Goal: Information Seeking & Learning: Learn about a topic

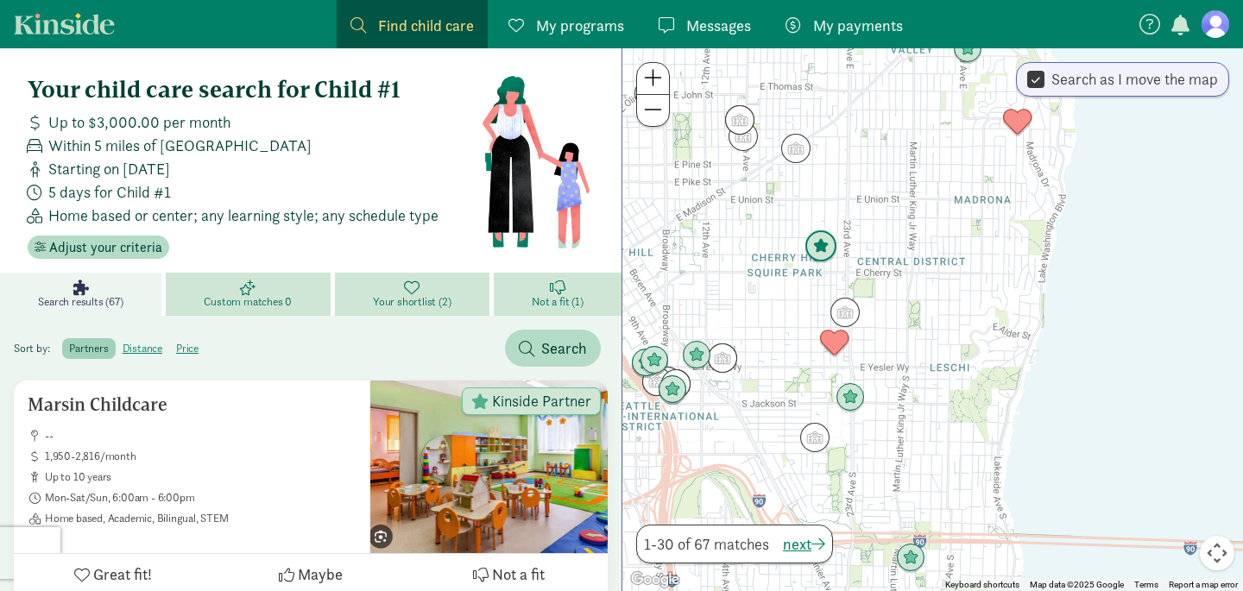
click at [814, 243] on img "Click to see details" at bounding box center [821, 246] width 33 height 33
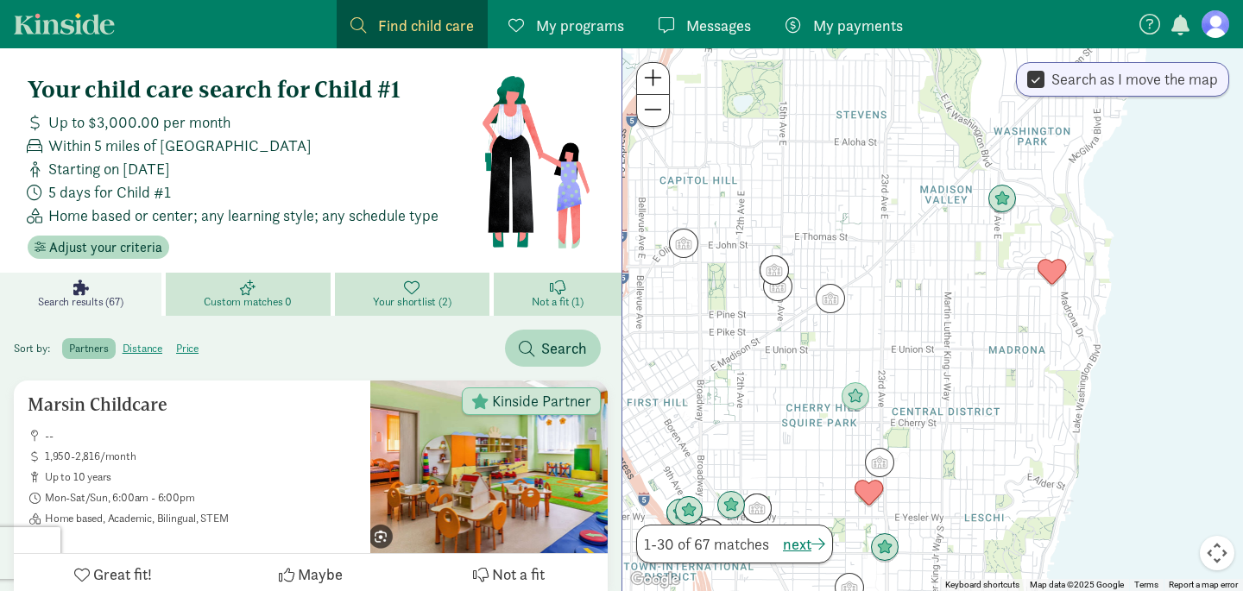
drag, startPoint x: 1010, startPoint y: 472, endPoint x: 941, endPoint y: 393, distance: 105.2
click at [941, 393] on div at bounding box center [932, 319] width 621 height 543
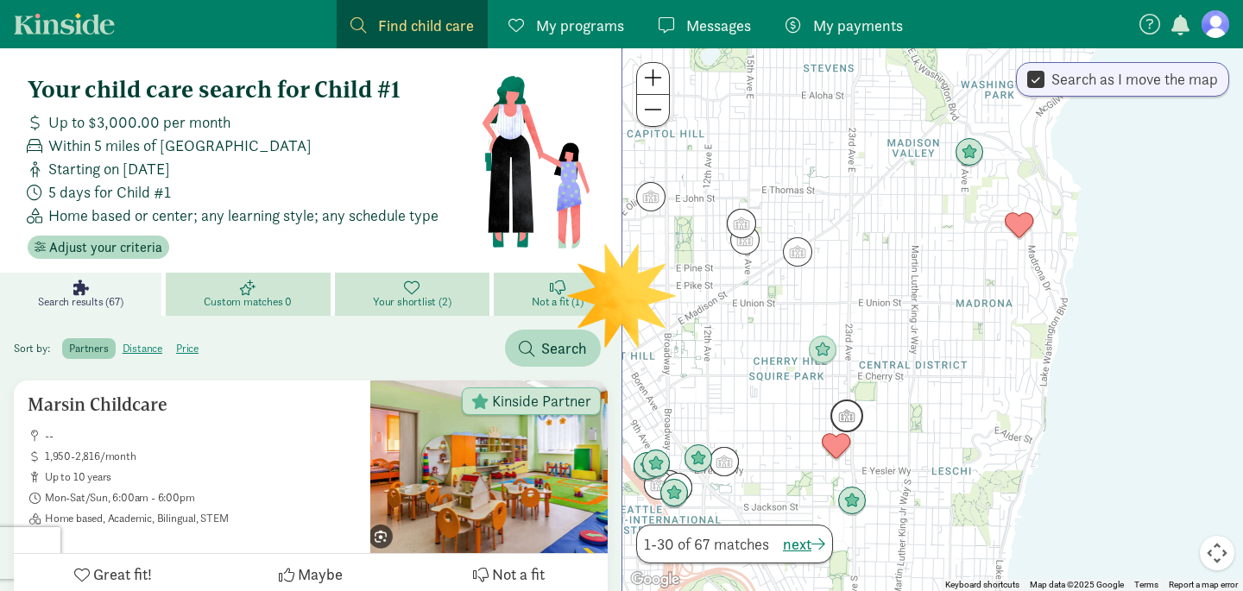
click at [843, 421] on img "Click to see details" at bounding box center [846, 416] width 33 height 33
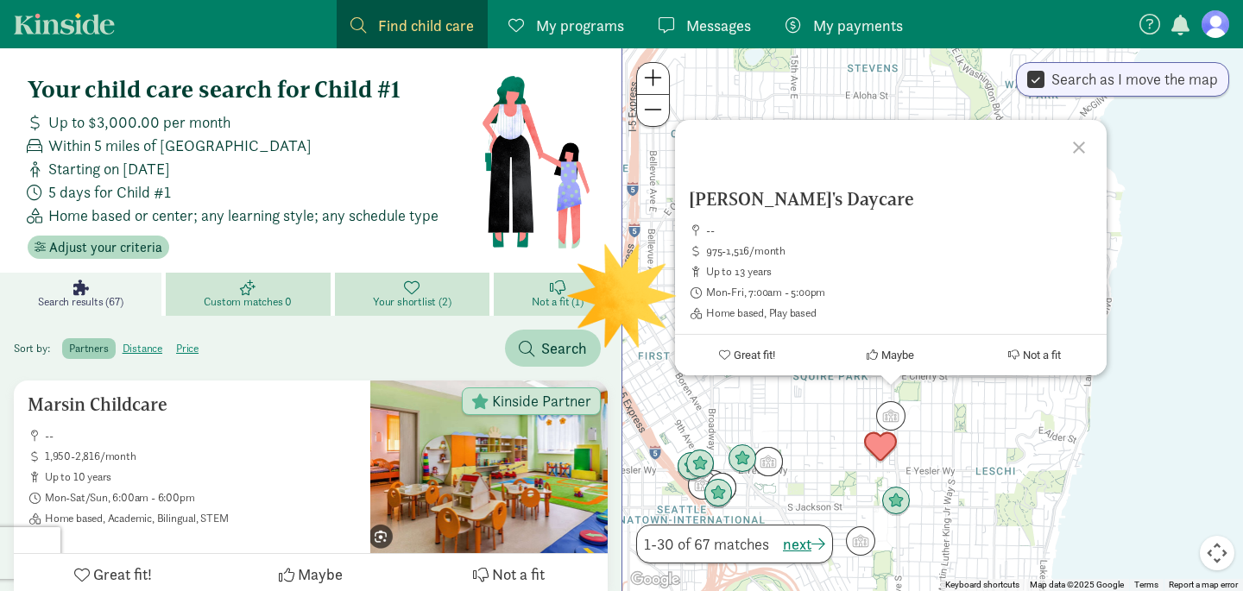
click at [878, 439] on img "Click to see details" at bounding box center [880, 447] width 33 height 33
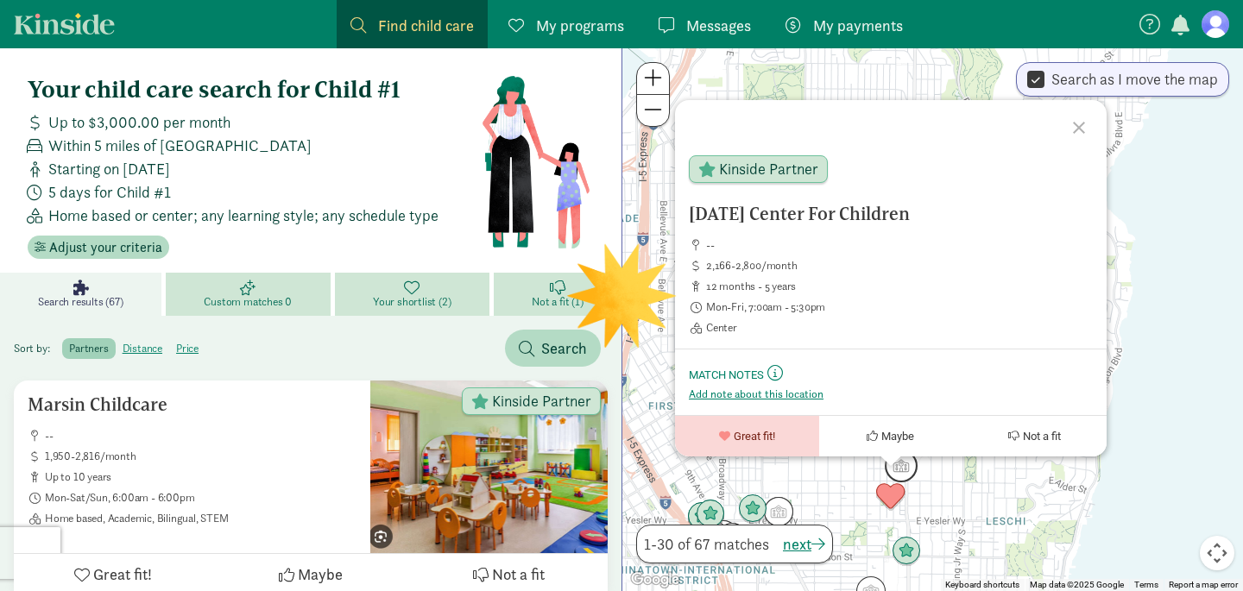
click at [901, 460] on img "Click to see details" at bounding box center [901, 466] width 33 height 33
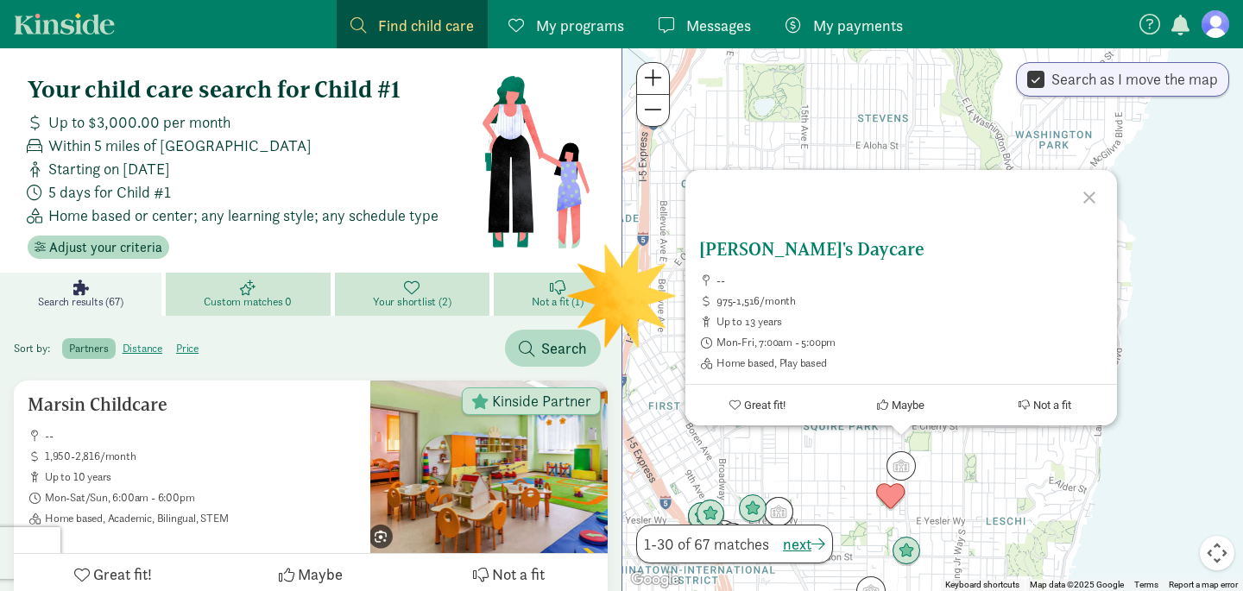
click at [773, 248] on h5 "Diane's Daycare" at bounding box center [901, 249] width 404 height 21
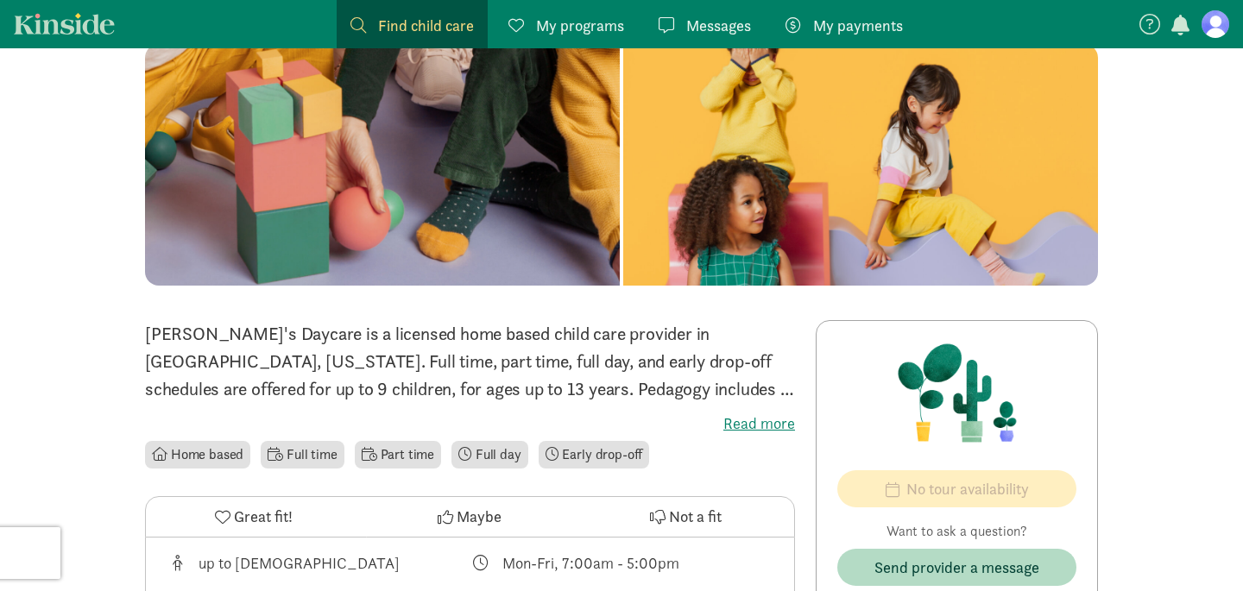
scroll to position [129, 0]
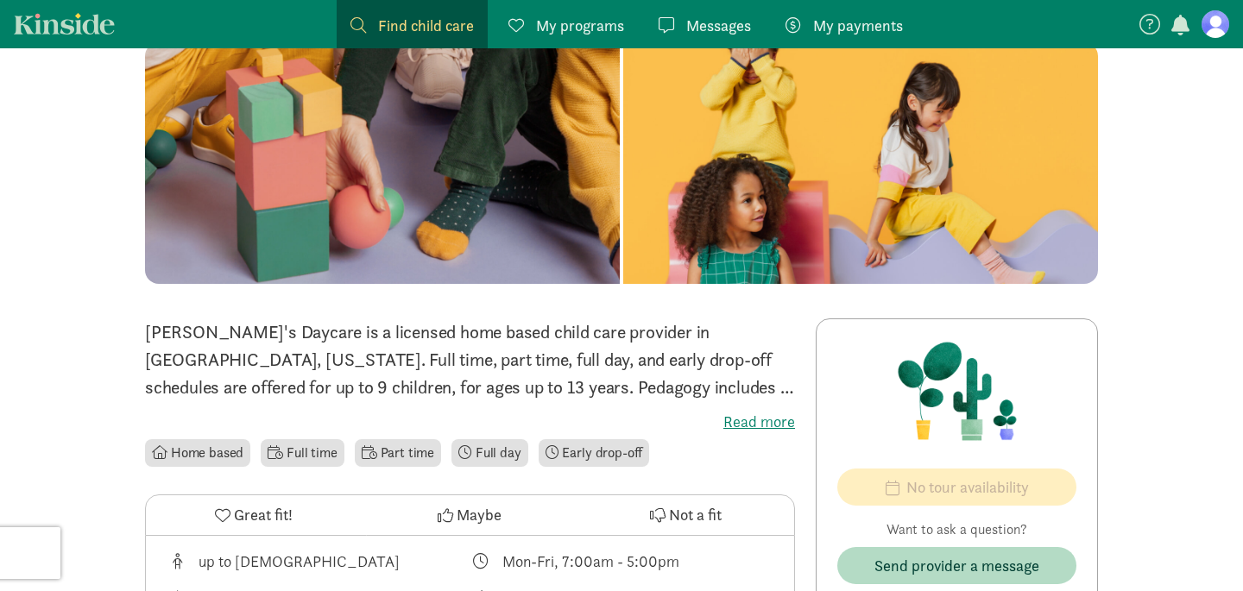
click at [729, 414] on label "Read more" at bounding box center [470, 422] width 650 height 21
click at [0, 0] on input "Read more" at bounding box center [0, 0] width 0 height 0
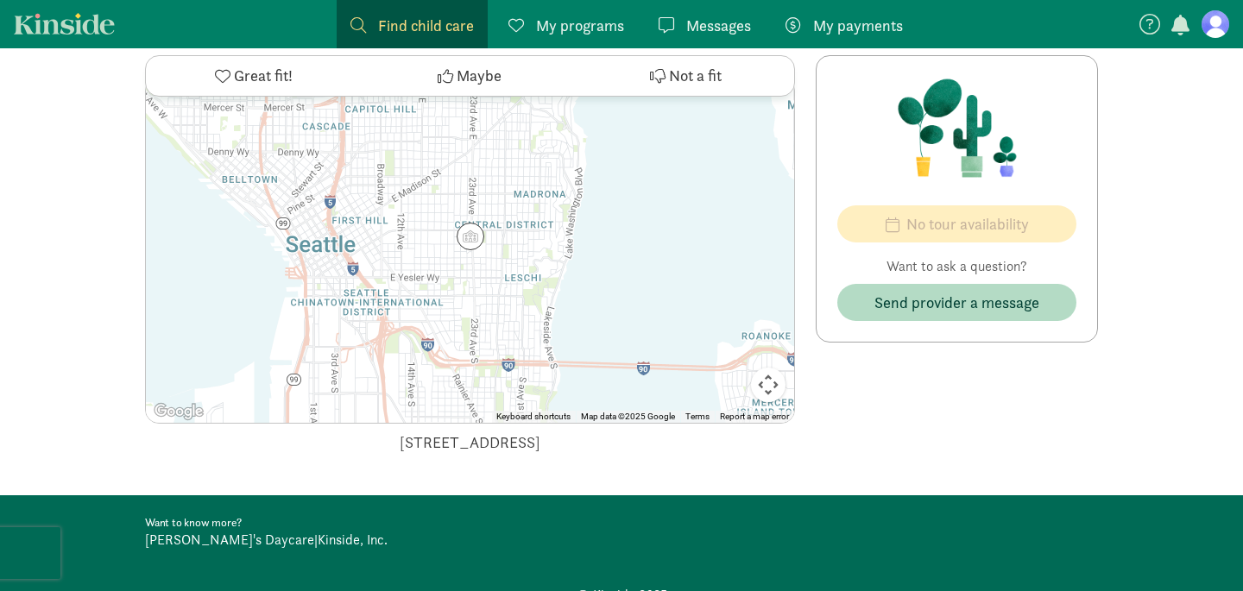
scroll to position [1218, 0]
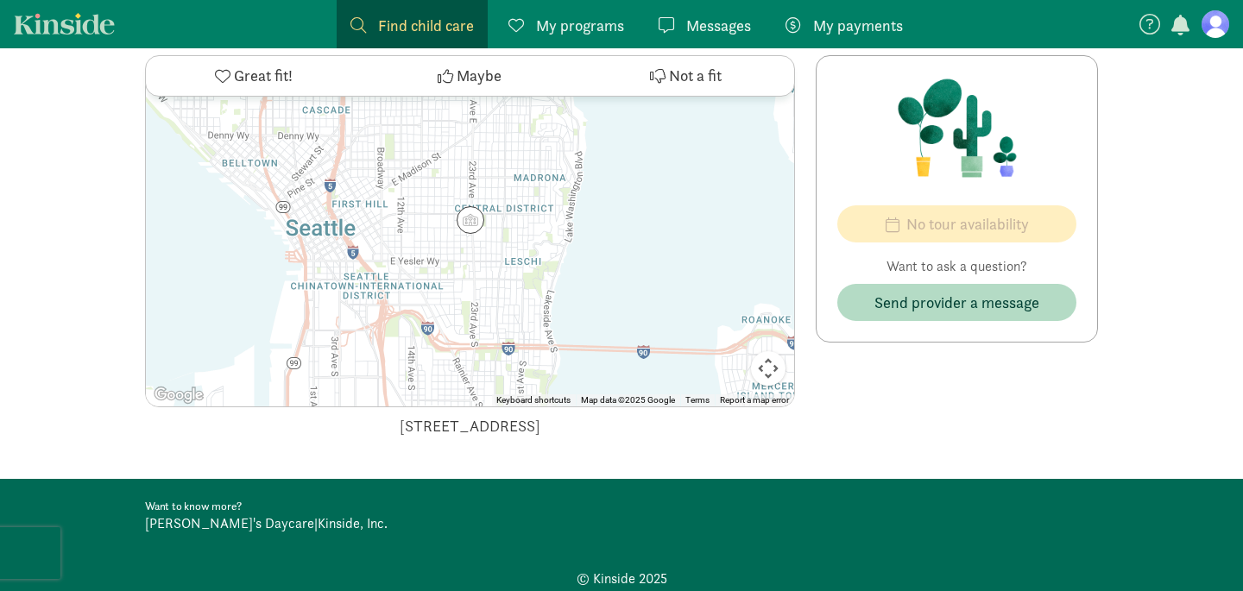
click at [211, 526] on link "[PERSON_NAME]'s Daycare" at bounding box center [229, 523] width 169 height 18
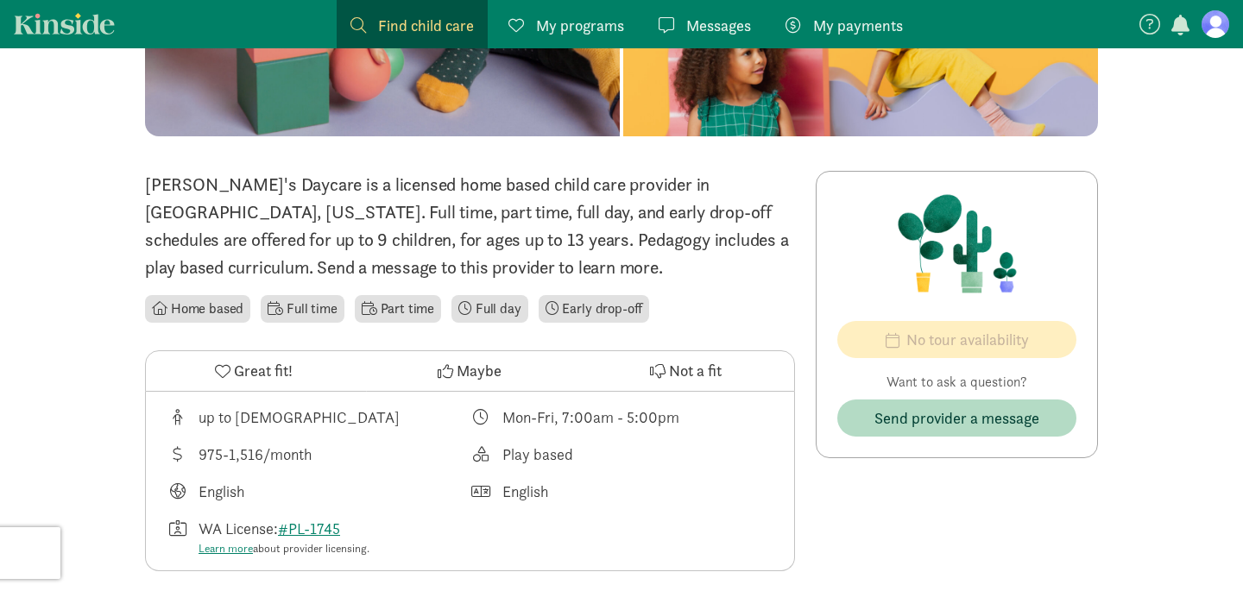
scroll to position [67, 0]
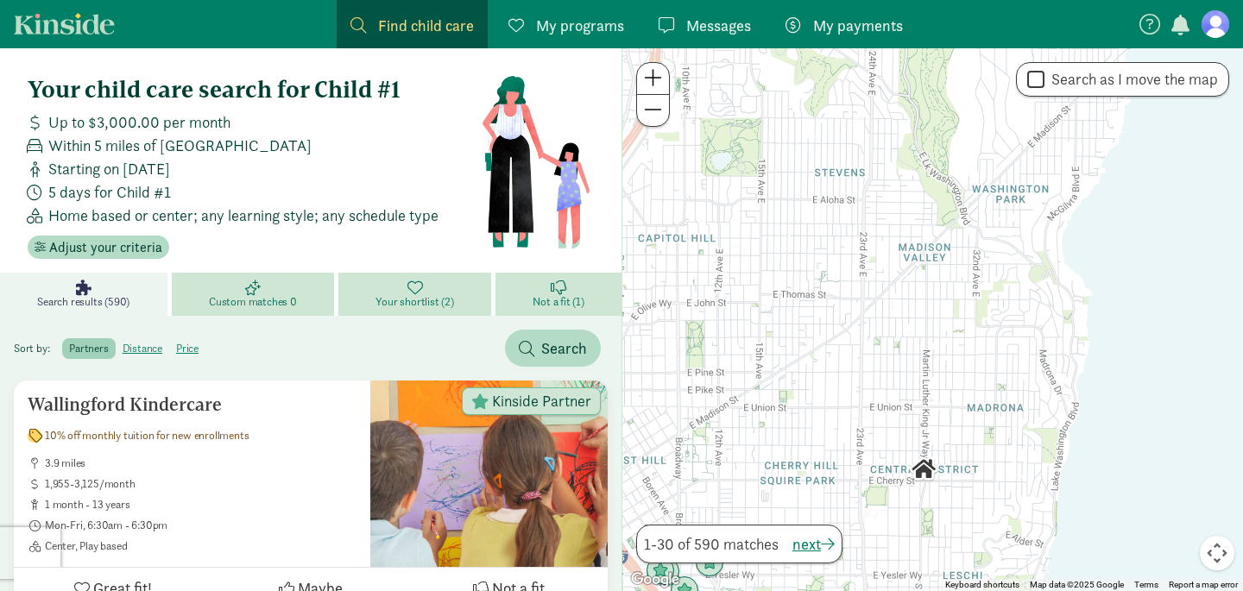
drag, startPoint x: 983, startPoint y: 298, endPoint x: 1056, endPoint y: 447, distance: 166.0
click at [1056, 447] on div at bounding box center [932, 319] width 621 height 543
click at [1130, 82] on span "Redo search here" at bounding box center [1158, 80] width 115 height 23
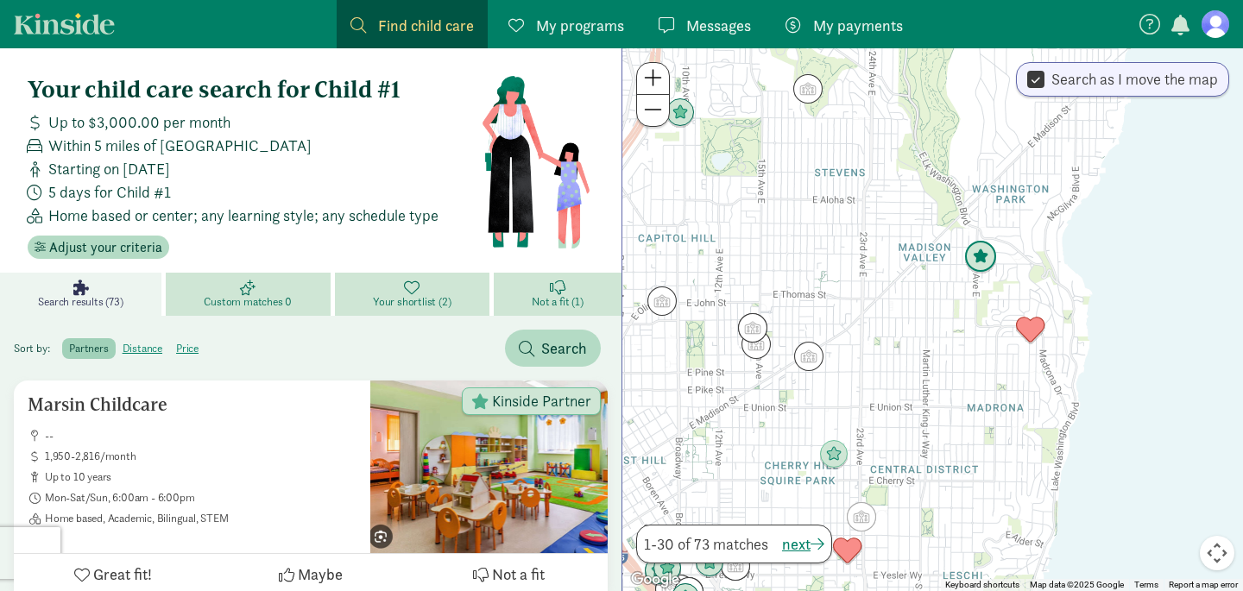
click at [981, 262] on img "Click to see details" at bounding box center [980, 257] width 33 height 33
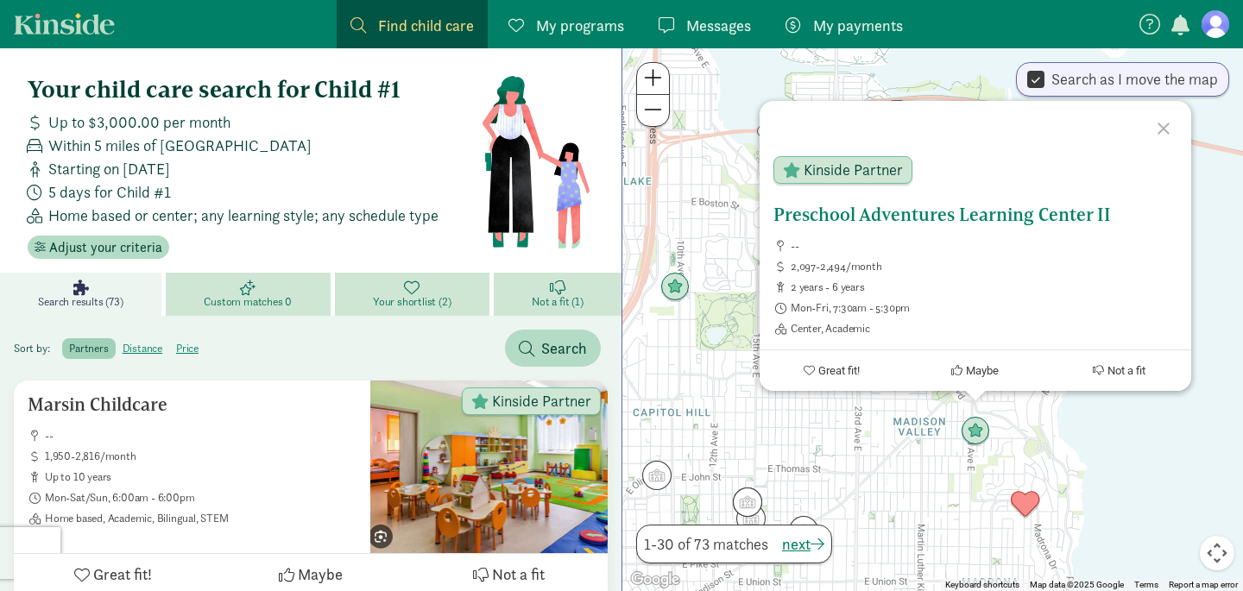
click at [974, 217] on h5 "Preschool Adventures Learning Center II" at bounding box center [975, 215] width 404 height 21
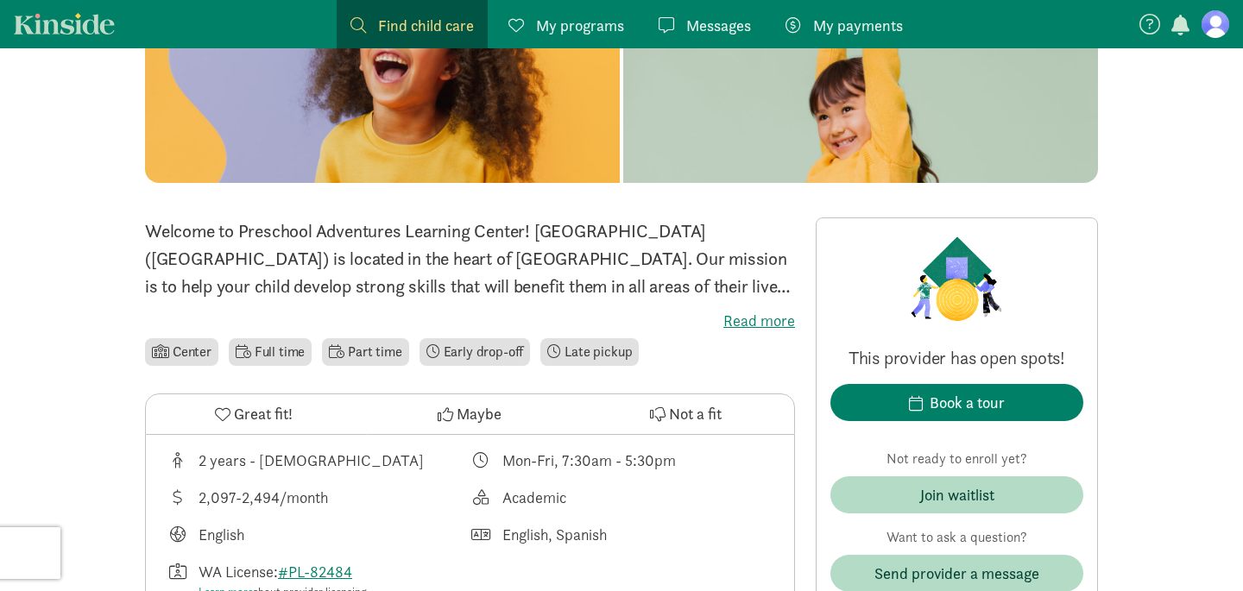
scroll to position [272, 0]
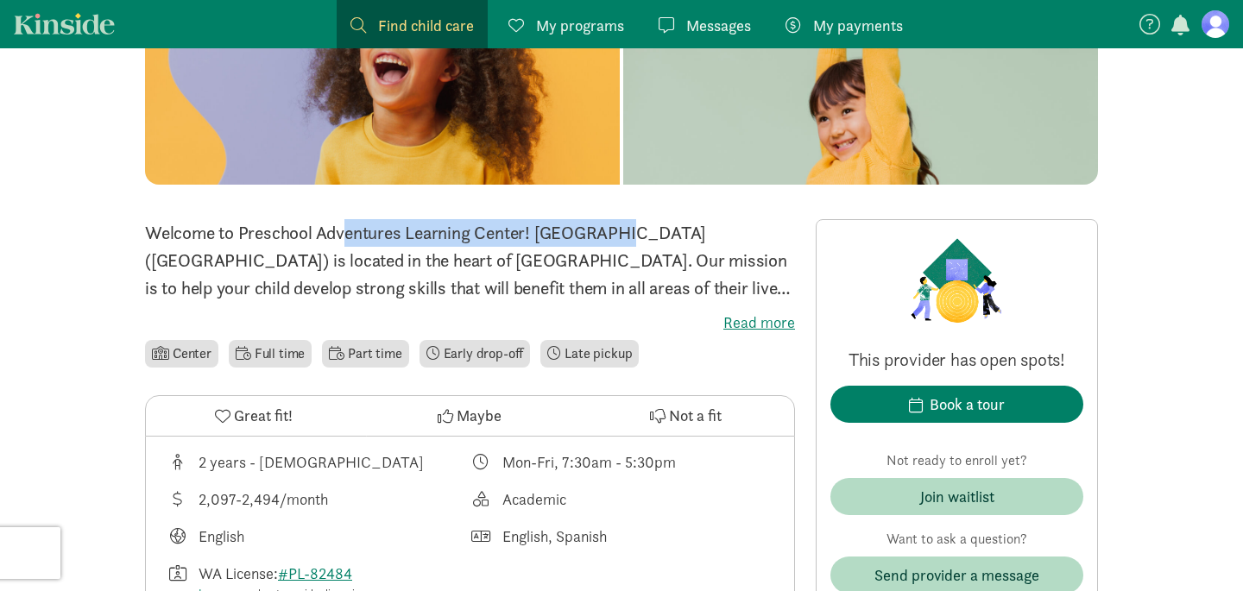
drag, startPoint x: 524, startPoint y: 231, endPoint x: 242, endPoint y: 228, distance: 282.3
click at [242, 228] on p "Welcome to Preschool Adventures Learning Center! [GEOGRAPHIC_DATA] ([GEOGRAPHIC…" at bounding box center [470, 260] width 650 height 83
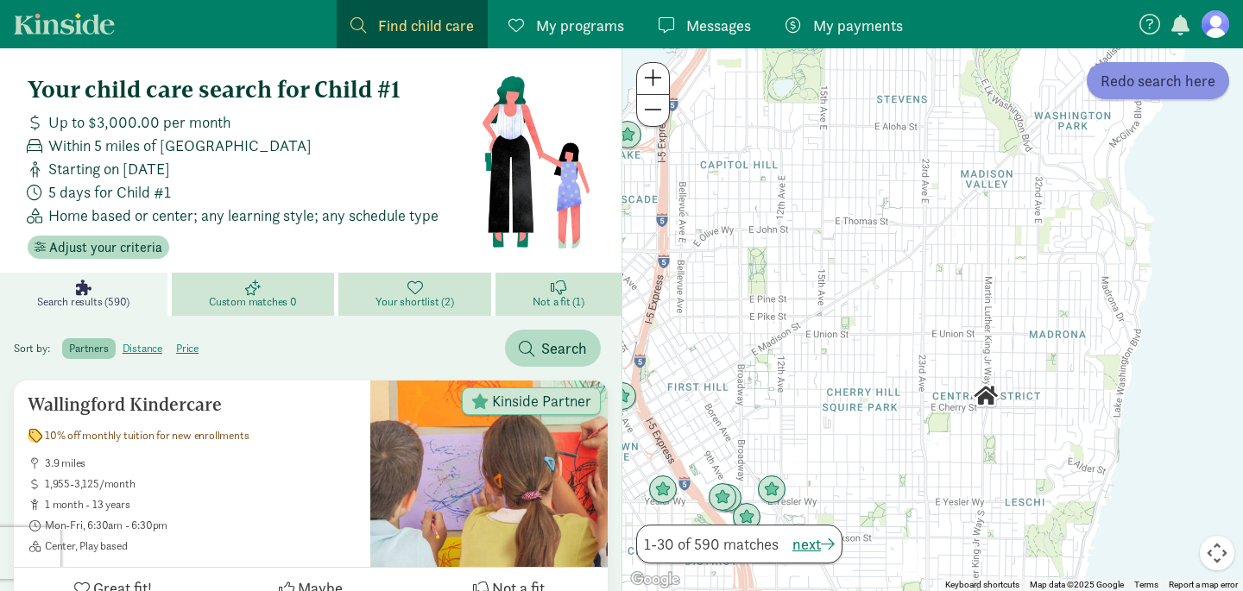
click at [1142, 79] on span "Redo search here" at bounding box center [1158, 80] width 115 height 23
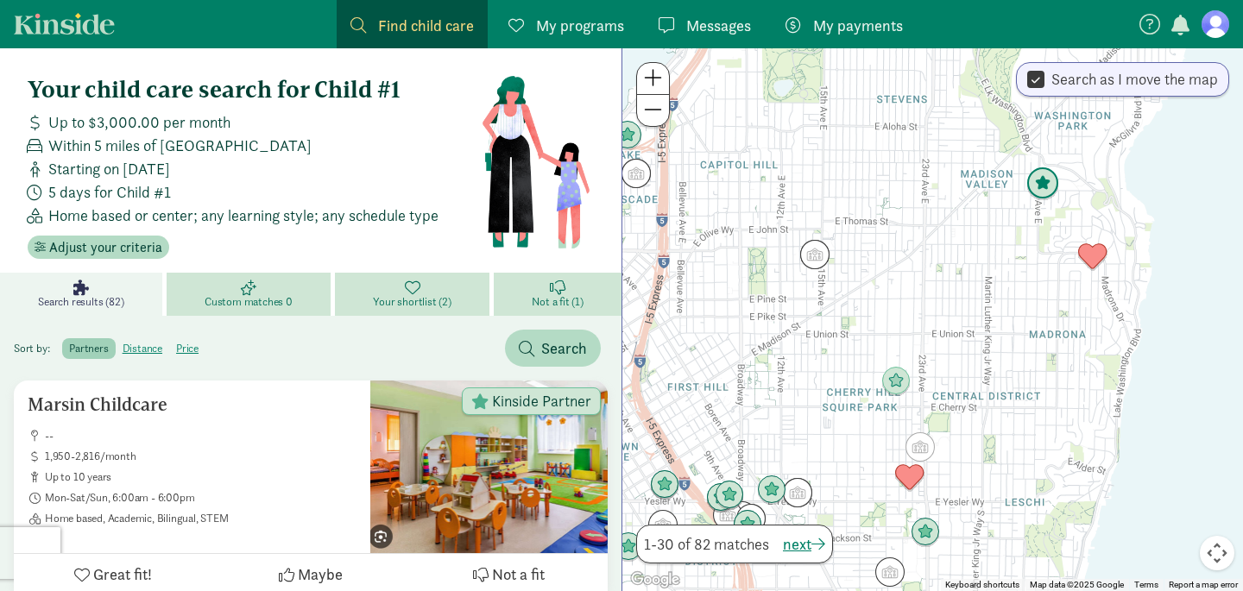
click at [1045, 176] on img "Click to see details" at bounding box center [1042, 183] width 33 height 33
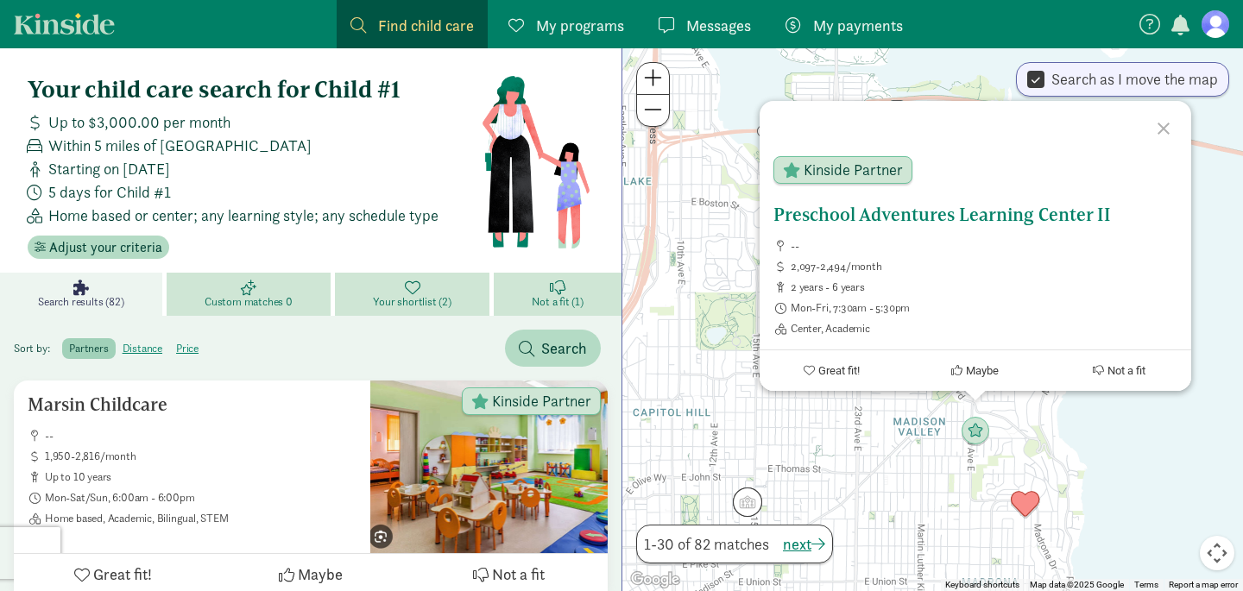
click at [959, 363] on button "Maybe" at bounding box center [975, 370] width 144 height 41
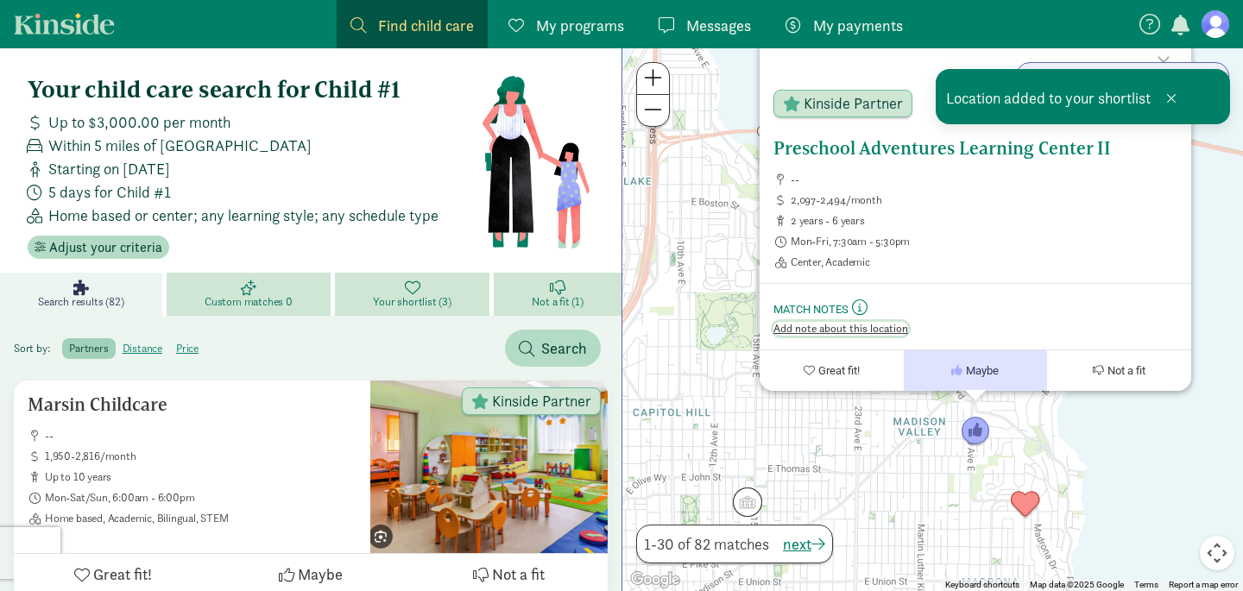
click at [849, 326] on span "Add note about this location" at bounding box center [840, 329] width 135 height 14
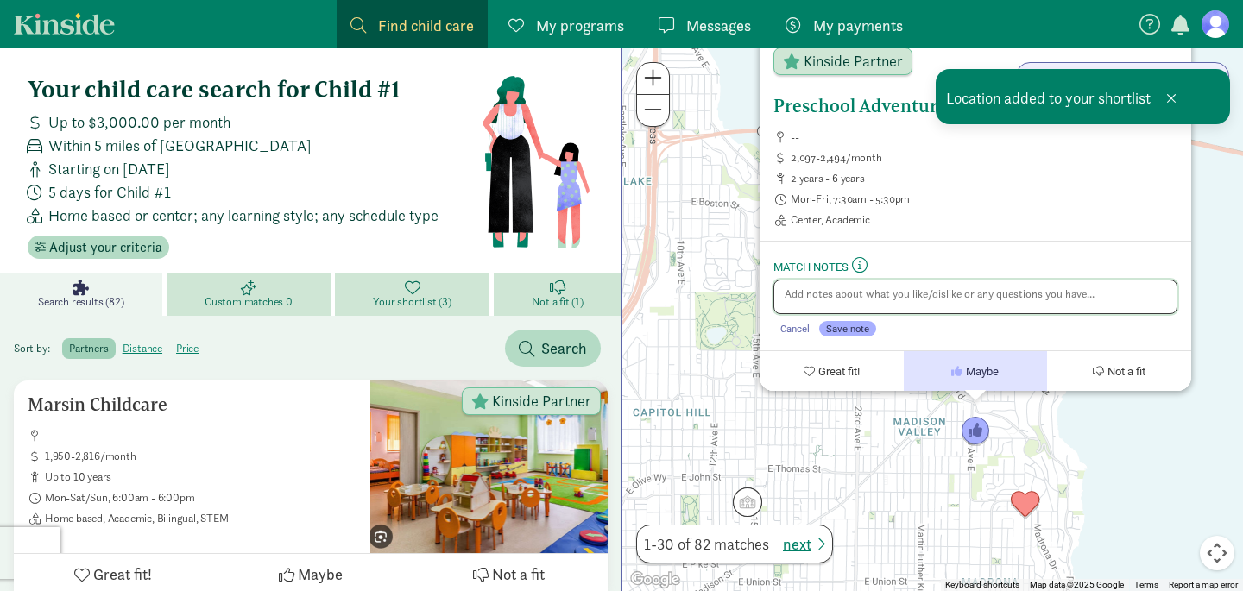
click at [865, 293] on textarea at bounding box center [975, 297] width 404 height 35
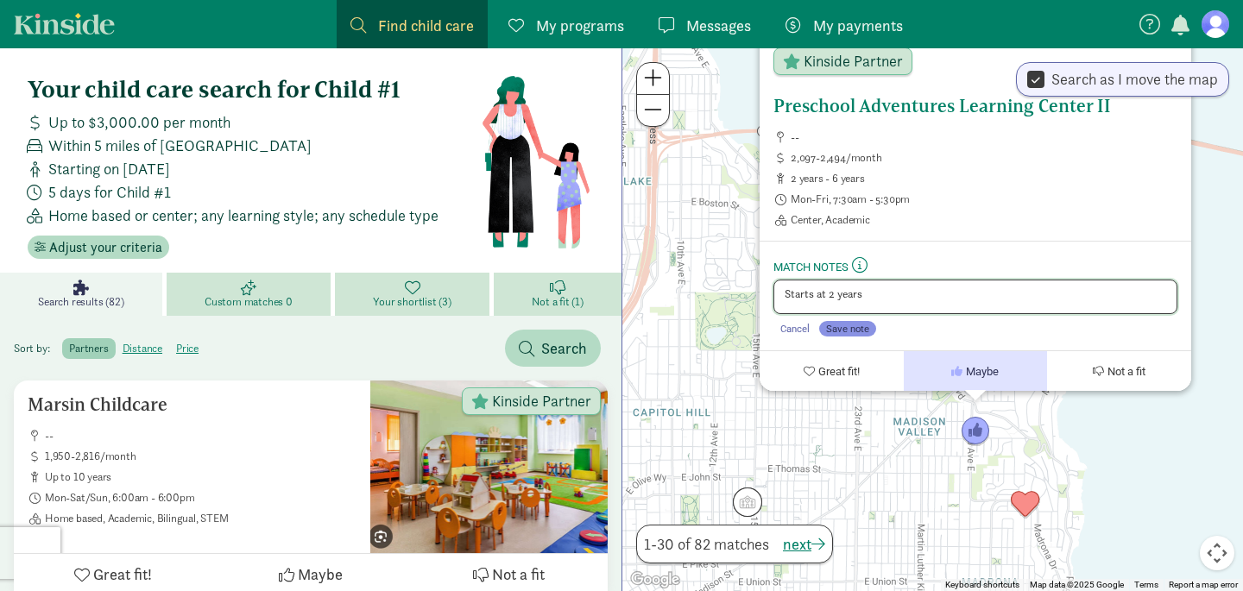
type textarea "Starts at 2 years"
click at [852, 328] on span "Save note" at bounding box center [847, 329] width 43 height 12
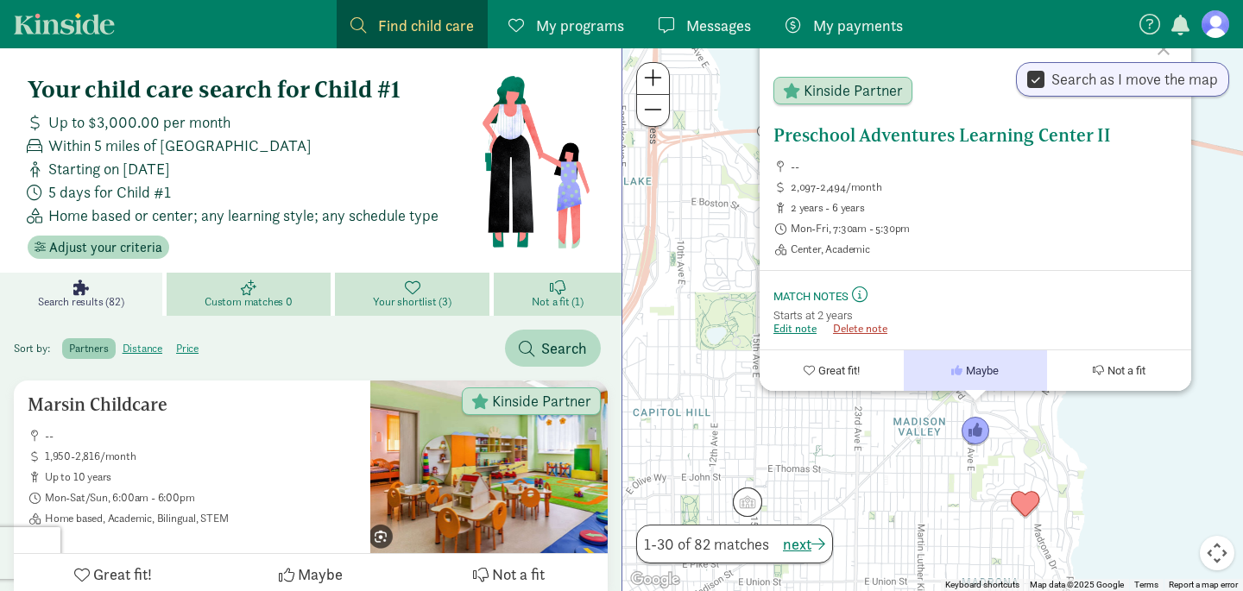
click at [984, 488] on div "Preschool Adventures Learning Center II -- 2,097-2,494/month 2 years - 6 years …" at bounding box center [932, 319] width 621 height 543
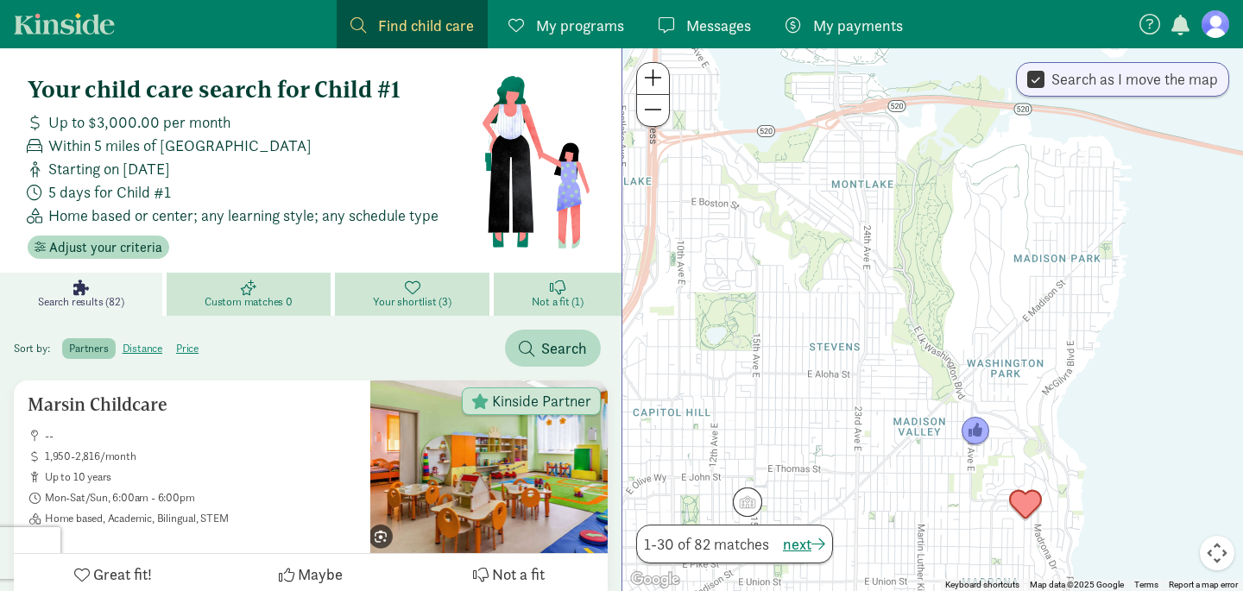
click at [1021, 490] on img "Click to see details" at bounding box center [1025, 505] width 33 height 33
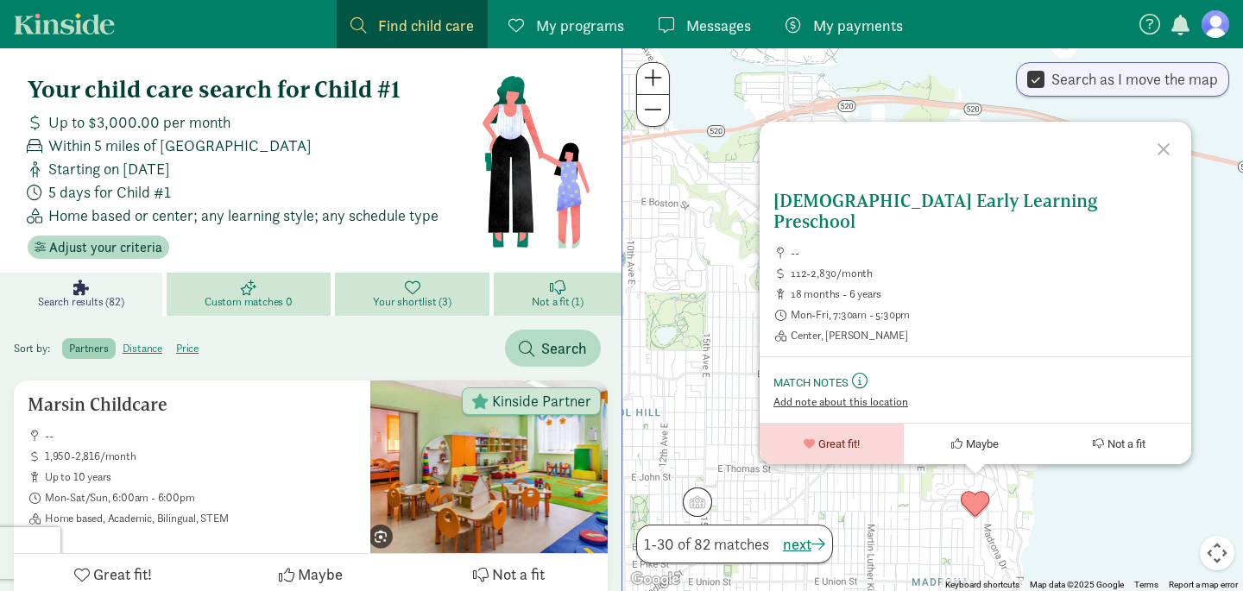
click at [890, 401] on span "Add note about this location" at bounding box center [840, 402] width 135 height 14
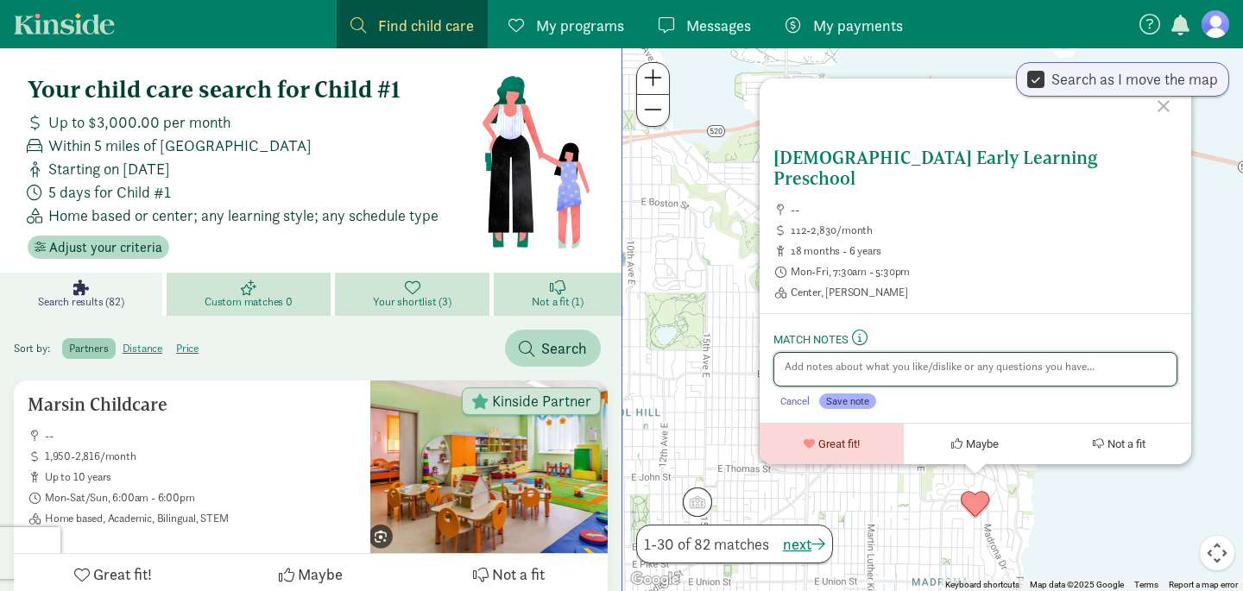
click at [889, 352] on textarea at bounding box center [975, 369] width 404 height 35
type textarea "Reached out"
click at [896, 502] on div "Epiphany Early Learning Preschool -- 112-2,830/month 18 months - 6 years Mon-Fr…" at bounding box center [932, 319] width 621 height 543
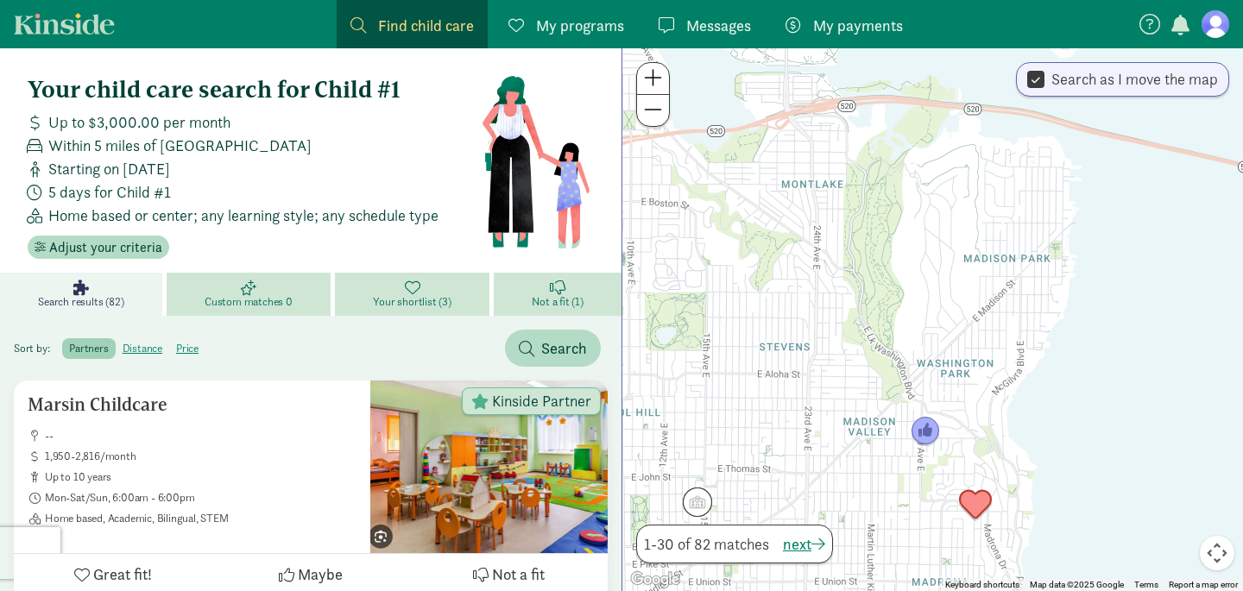
click at [974, 508] on img "Click to see details" at bounding box center [975, 505] width 33 height 33
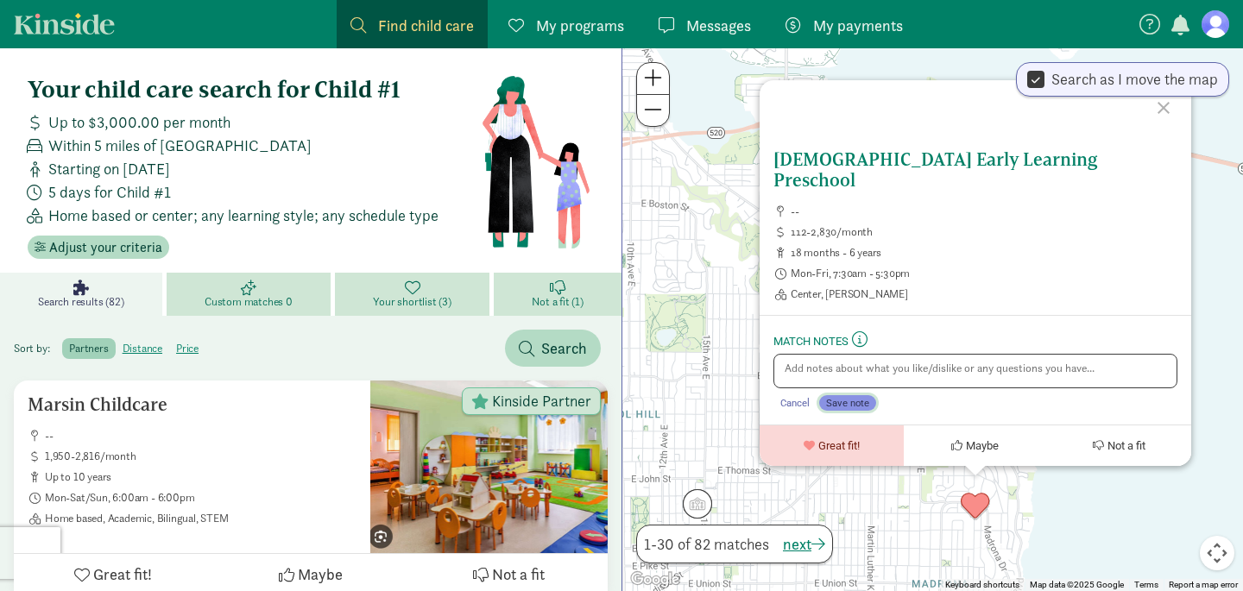
click at [862, 401] on span "Save note" at bounding box center [847, 403] width 43 height 12
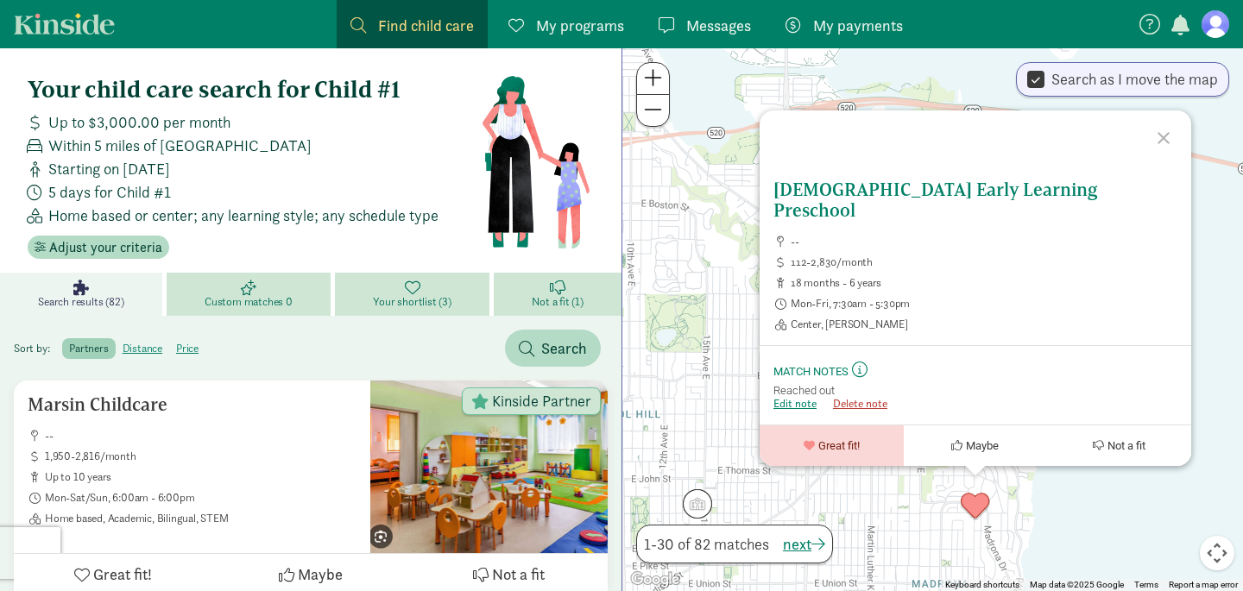
click at [910, 512] on div "Epiphany Early Learning Preschool -- 112-2,830/month 18 months - 6 years Mon-Fr…" at bounding box center [932, 319] width 621 height 543
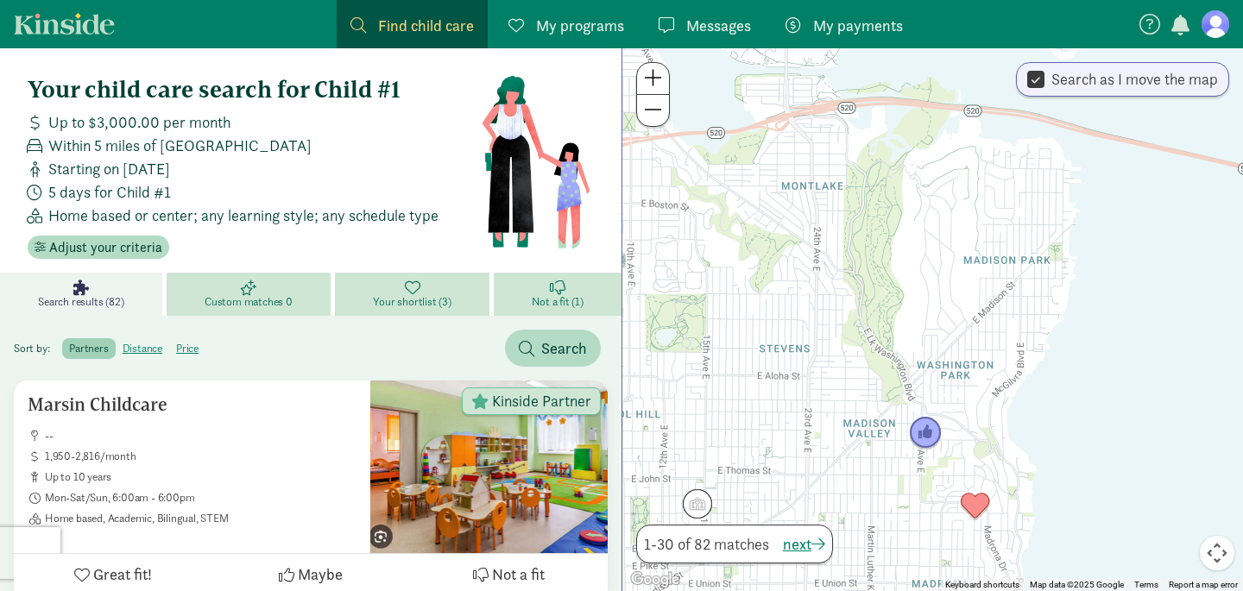
click at [925, 445] on img "Click to see details" at bounding box center [925, 433] width 33 height 33
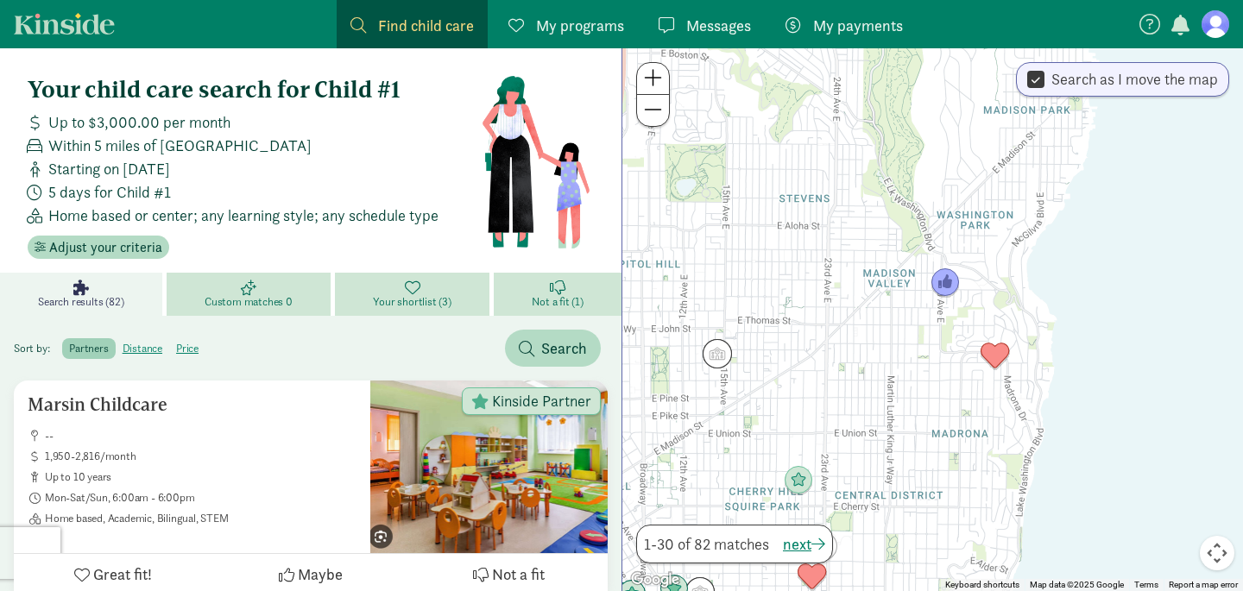
drag, startPoint x: 917, startPoint y: 549, endPoint x: 937, endPoint y: 319, distance: 231.3
click at [937, 319] on div "To navigate, press the arrow keys." at bounding box center [932, 319] width 621 height 543
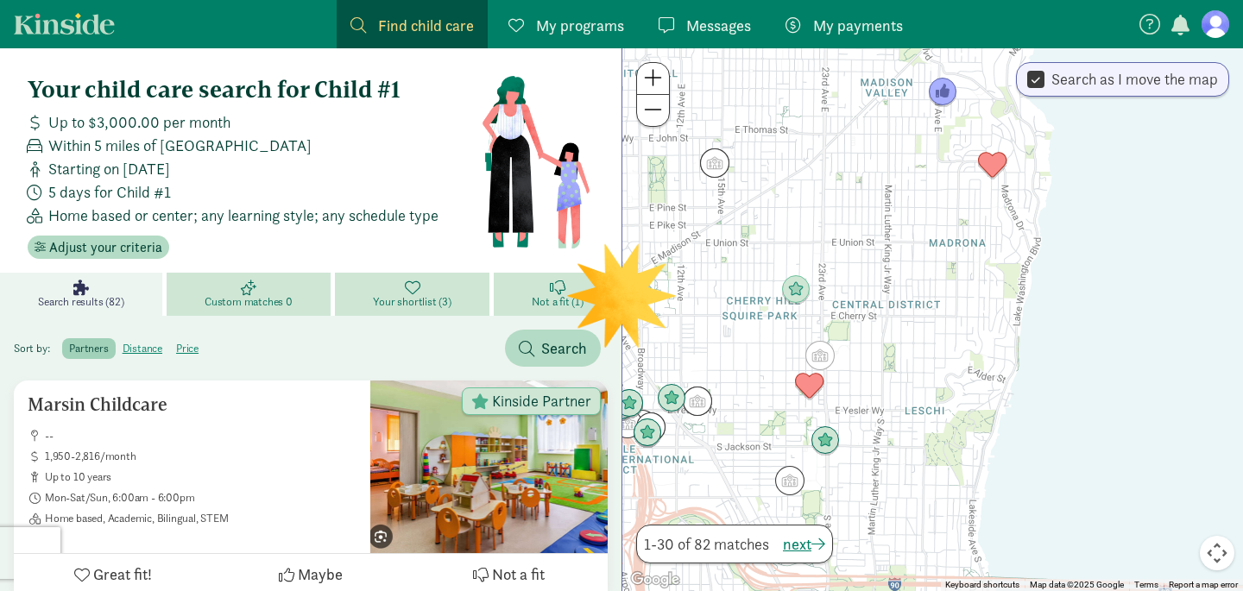
drag, startPoint x: 902, startPoint y: 372, endPoint x: 899, endPoint y: 188, distance: 183.9
click at [899, 188] on div at bounding box center [932, 319] width 621 height 543
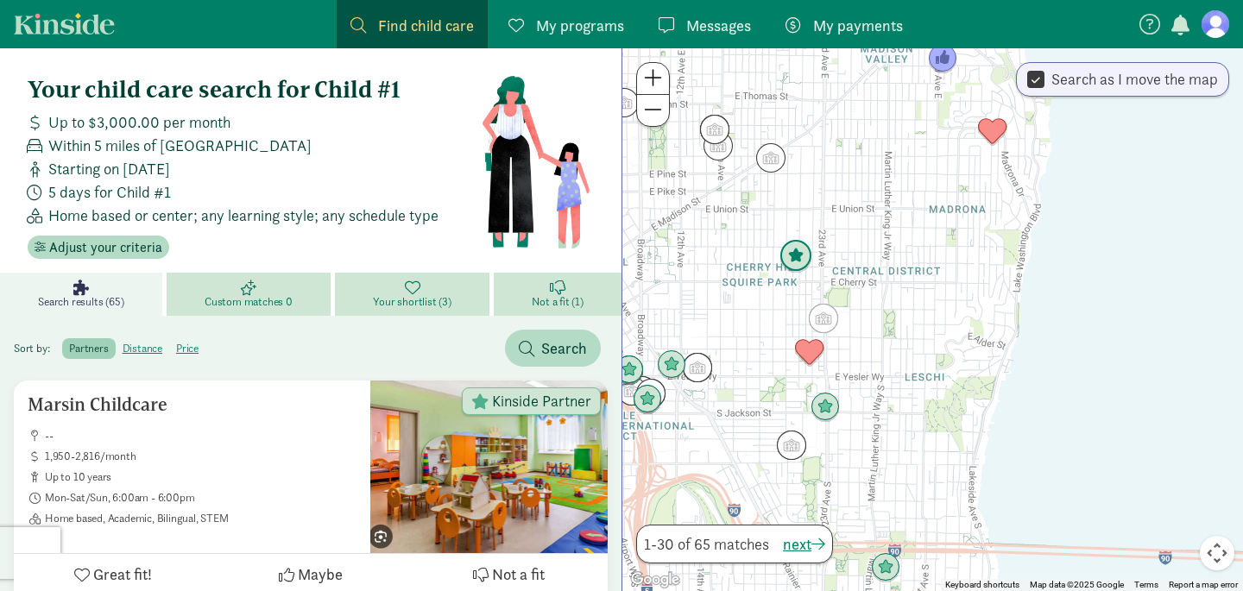
click at [795, 254] on img "Click to see details" at bounding box center [796, 256] width 33 height 33
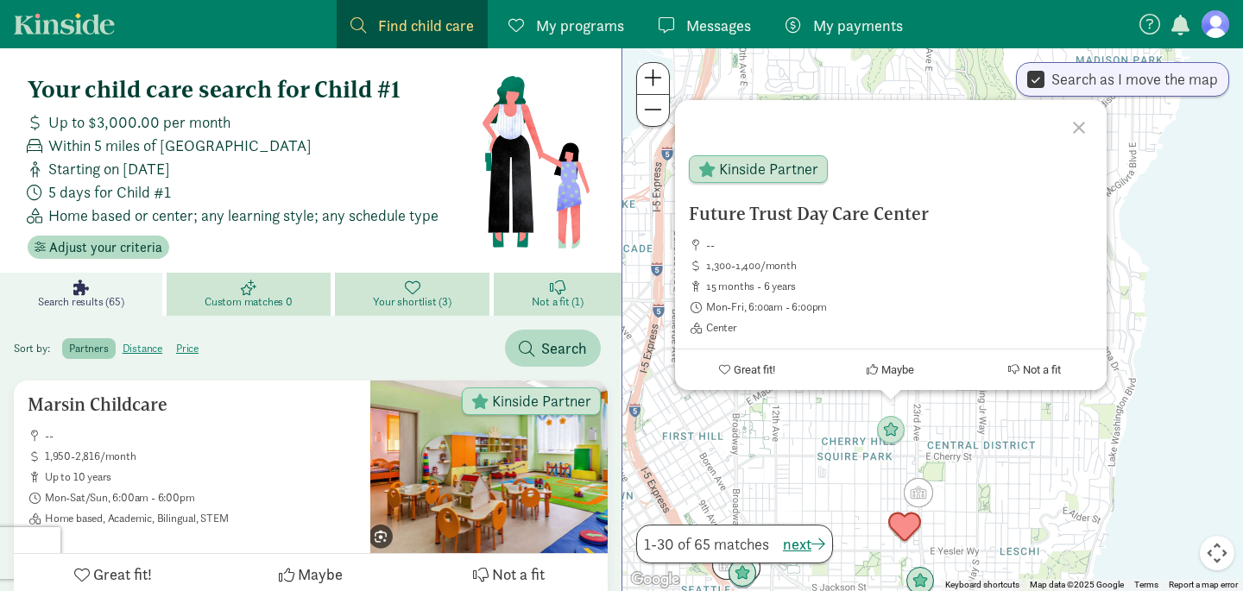
click at [912, 523] on img "Click to see details" at bounding box center [904, 527] width 33 height 33
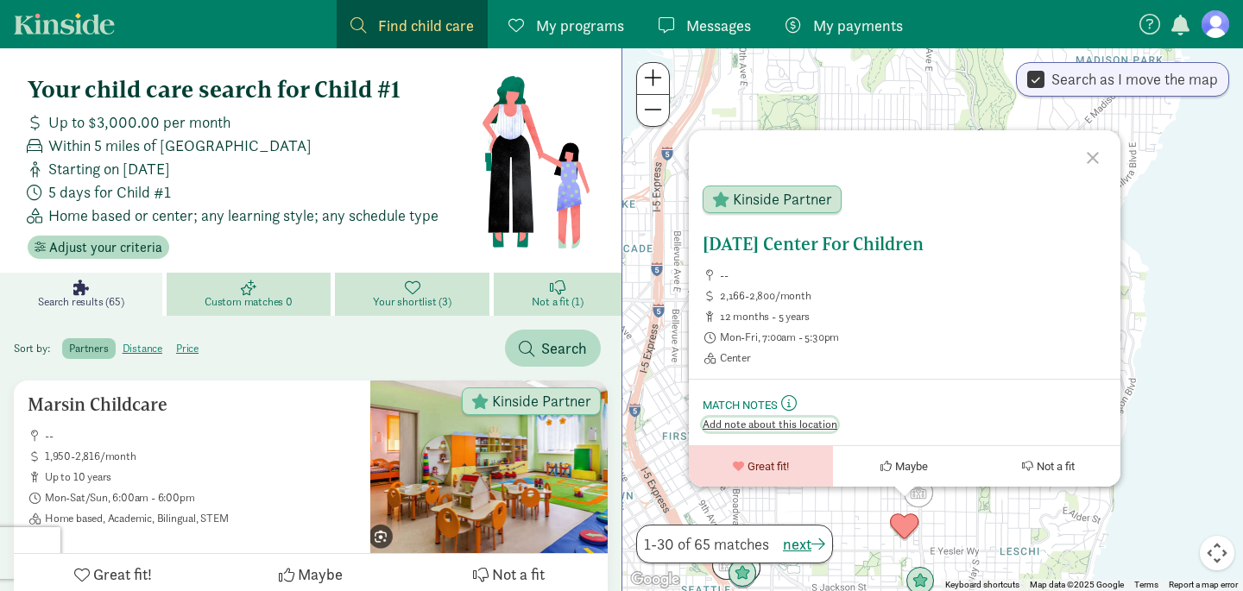
click at [821, 427] on span "Add note about this location" at bounding box center [770, 425] width 135 height 14
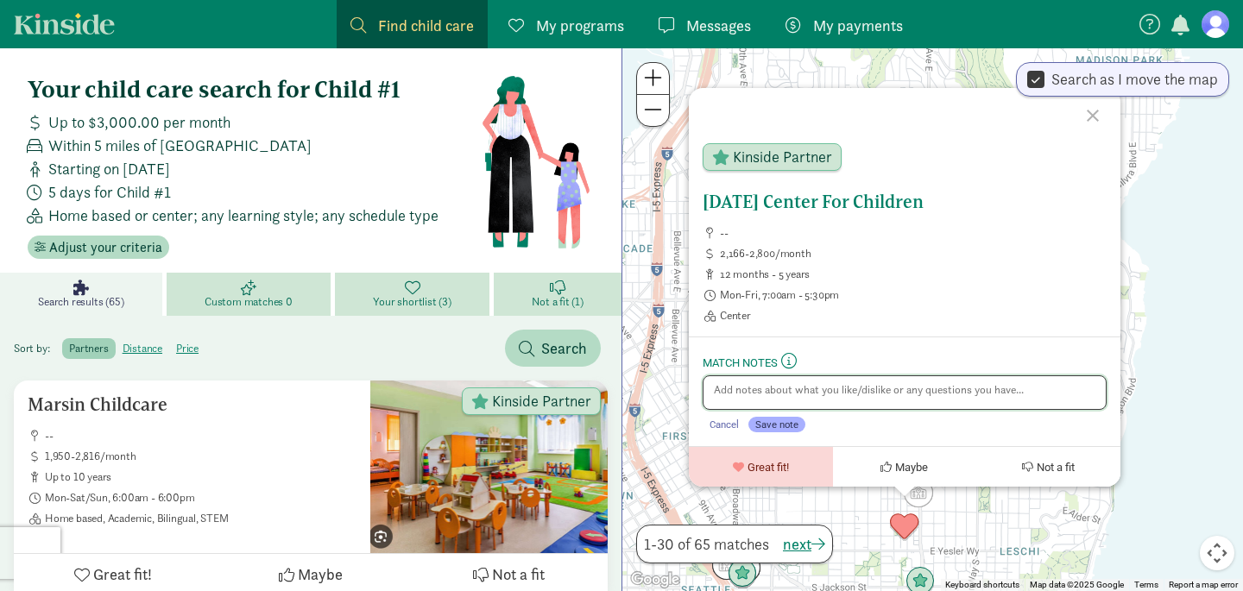
click at [854, 381] on textarea at bounding box center [905, 393] width 404 height 35
type textarea "Reached out"
click at [789, 425] on span "Save note" at bounding box center [776, 425] width 43 height 12
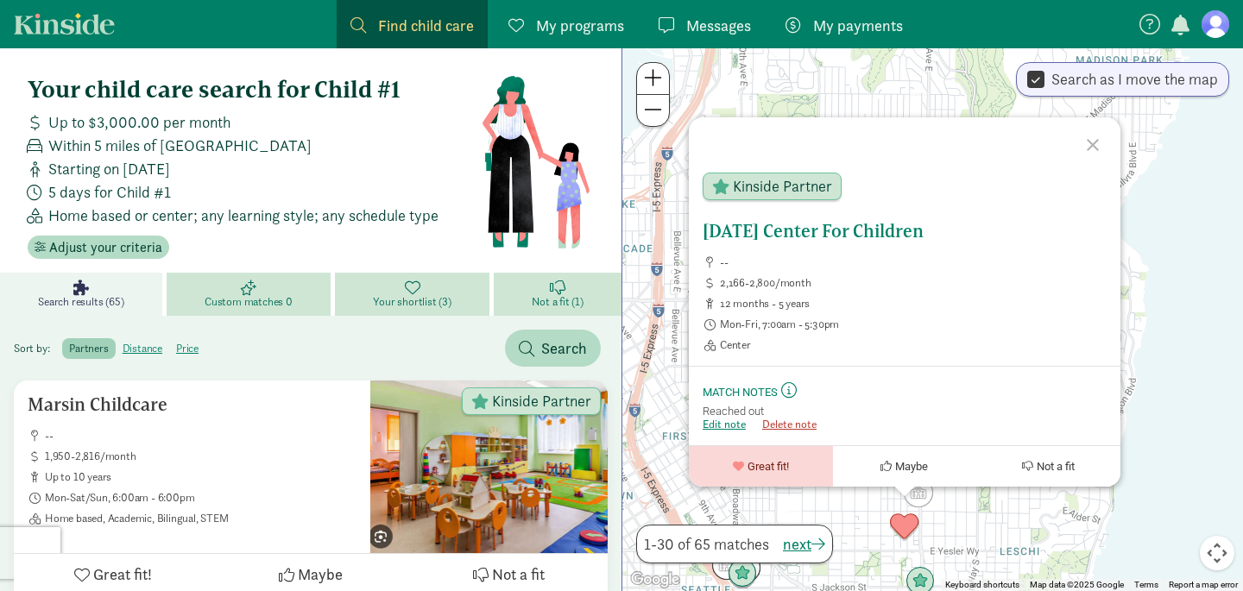
click at [957, 532] on div "Community Day Center For Children -- 2,166-2,800/month 12 months - 5 years Mon-…" at bounding box center [932, 319] width 621 height 543
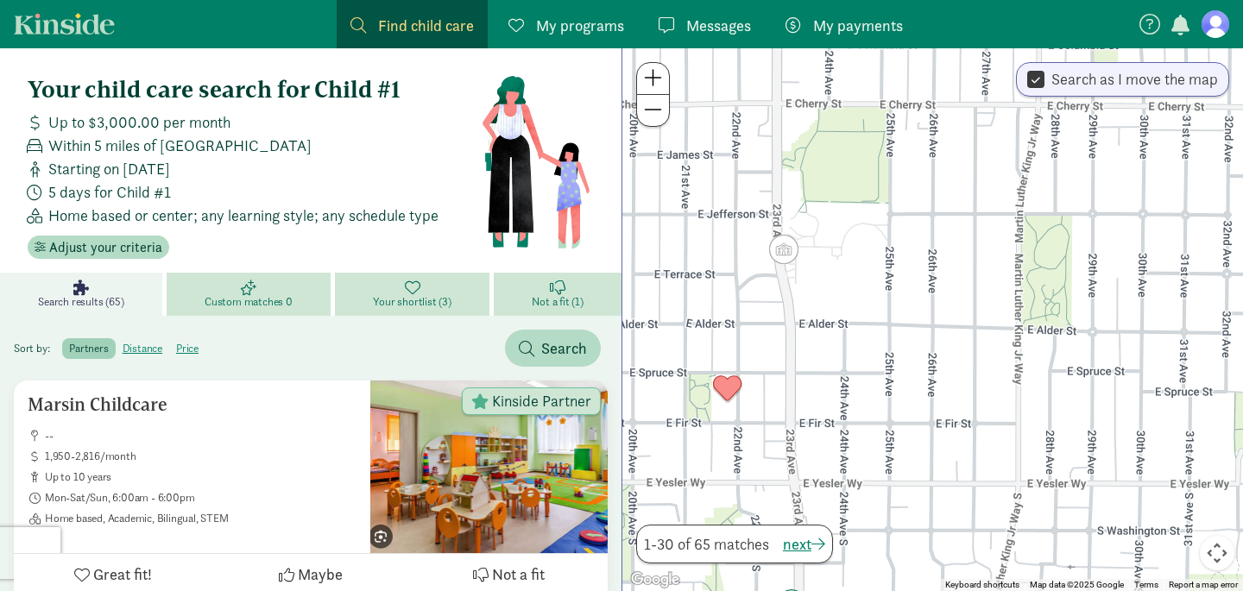
drag, startPoint x: 956, startPoint y: 532, endPoint x: 939, endPoint y: 403, distance: 129.8
click at [939, 403] on div at bounding box center [932, 319] width 621 height 543
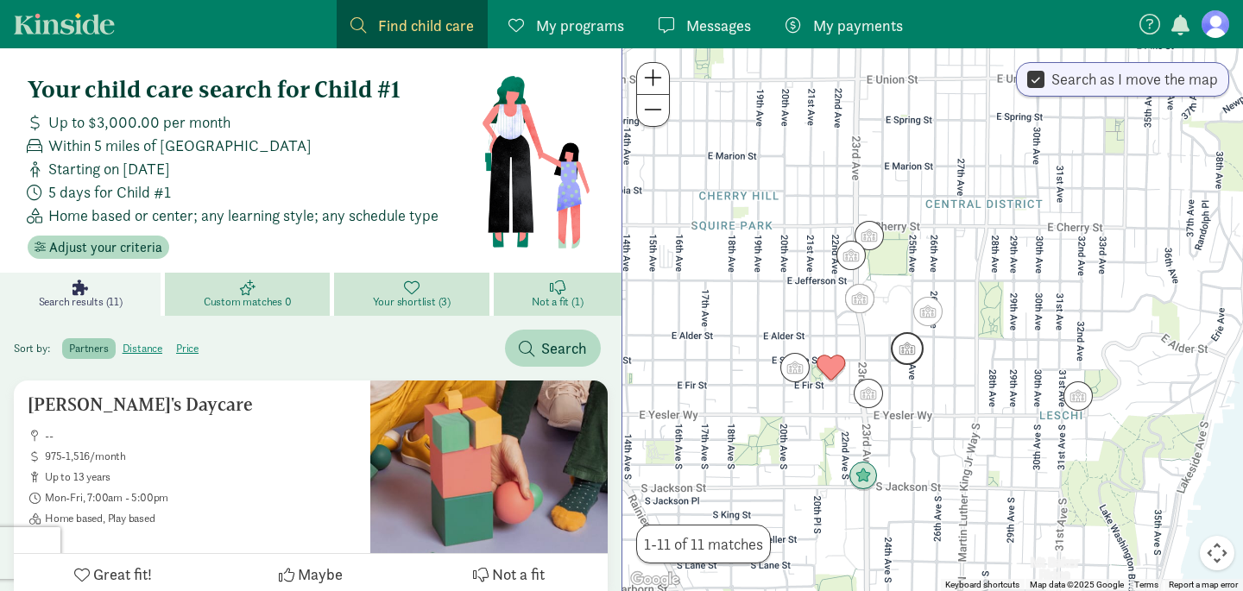
click at [904, 344] on img "Click to see details" at bounding box center [907, 348] width 33 height 33
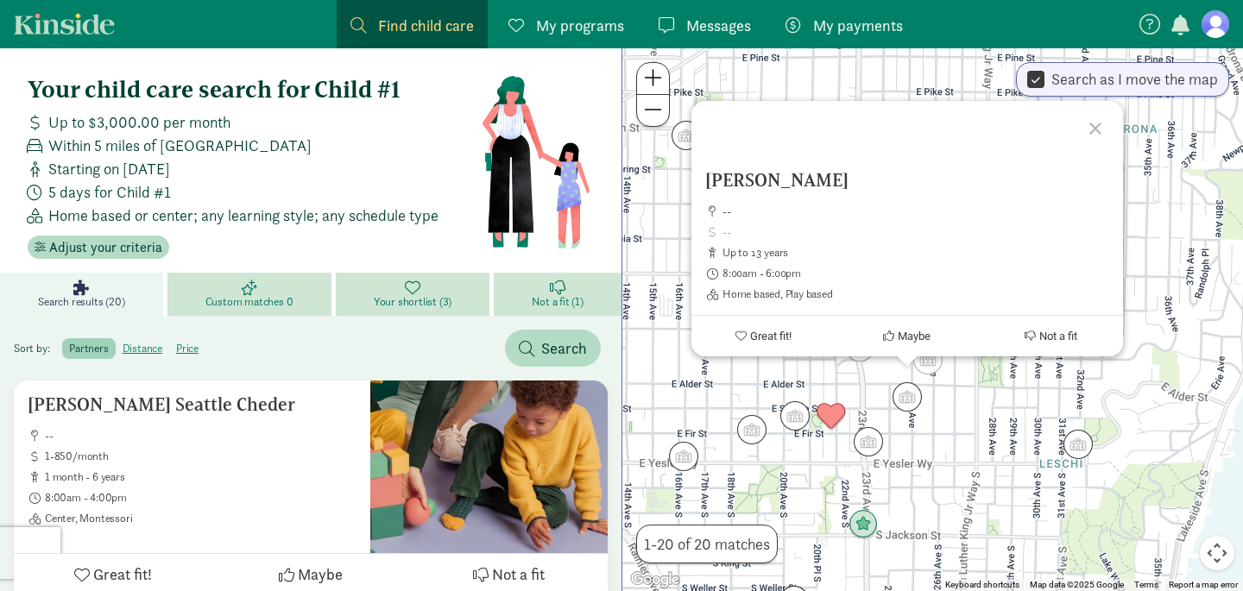
click at [877, 375] on div "Rosemary Marshall -- up to 13 years 8:00am - 6:00pm Home based, Play based Grea…" at bounding box center [932, 319] width 621 height 543
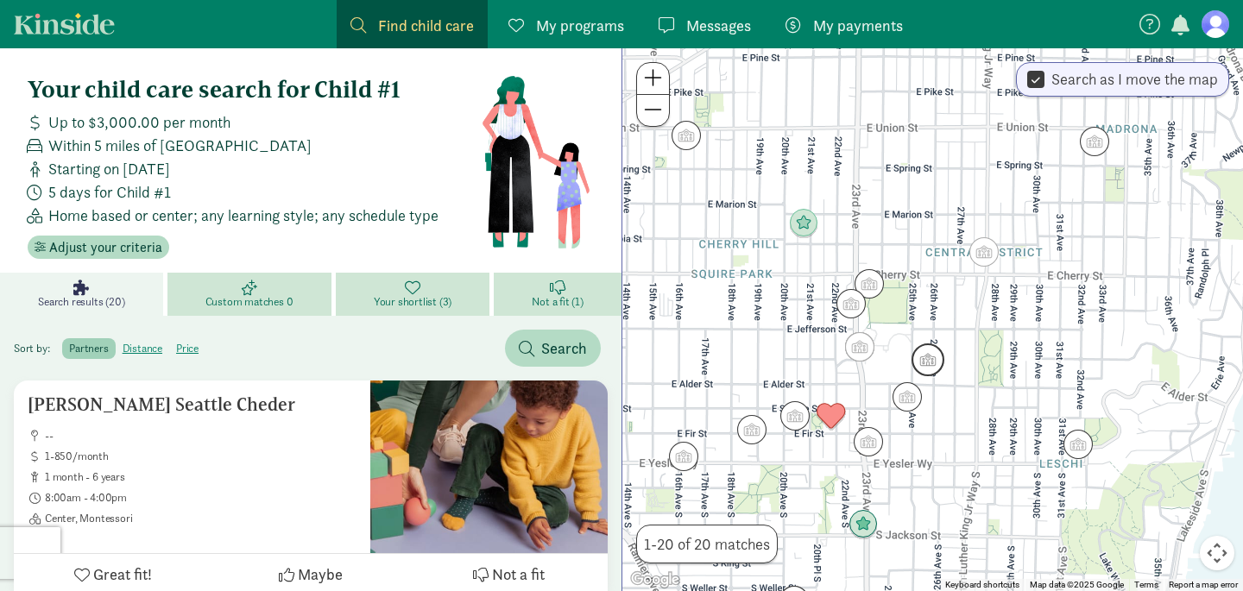
click at [924, 364] on img "Click to see details" at bounding box center [928, 360] width 33 height 33
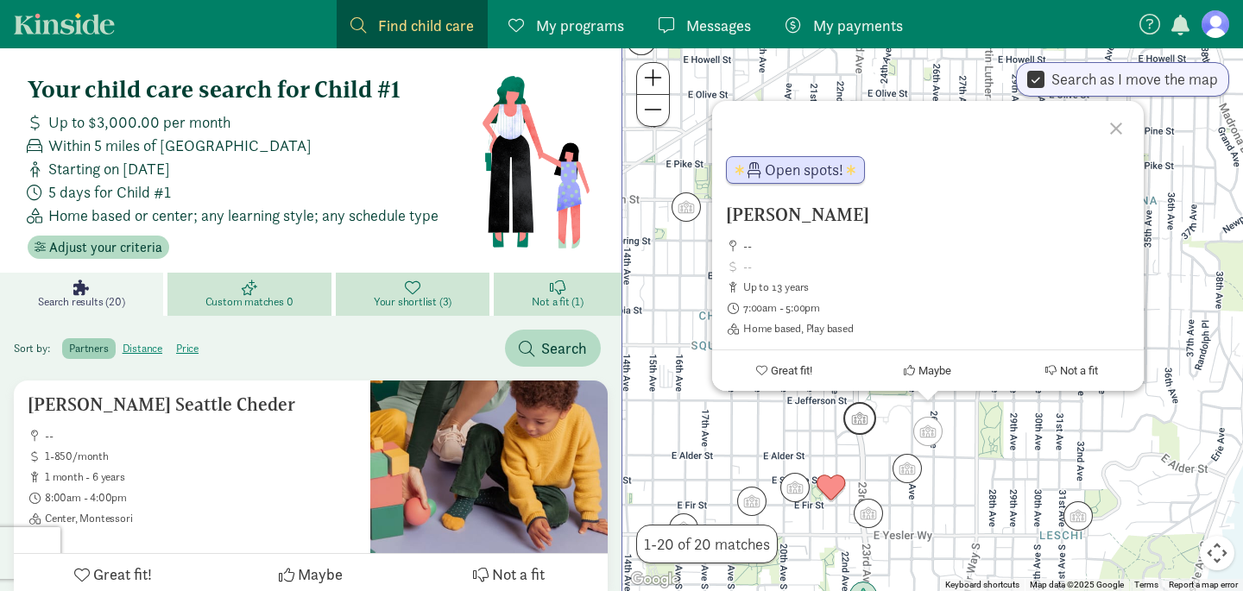
click at [868, 404] on img "Click to see details" at bounding box center [859, 418] width 33 height 33
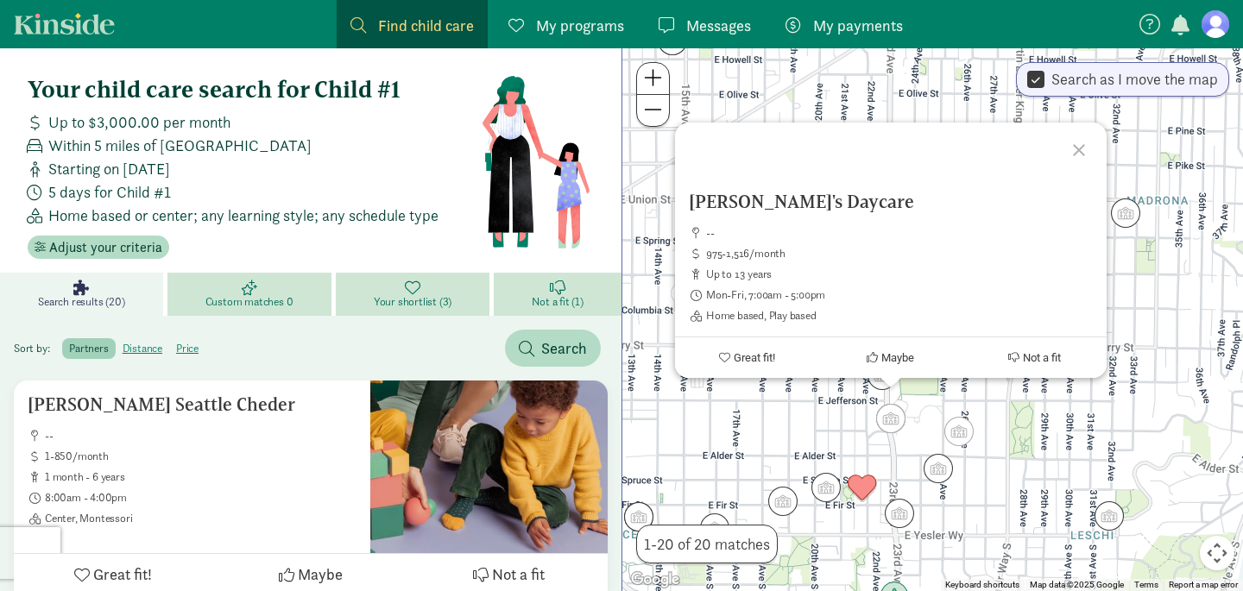
click at [838, 409] on div "To navigate, press the arrow keys. Diane's Daycare -- 975-1,516/month up to 13 …" at bounding box center [932, 319] width 621 height 543
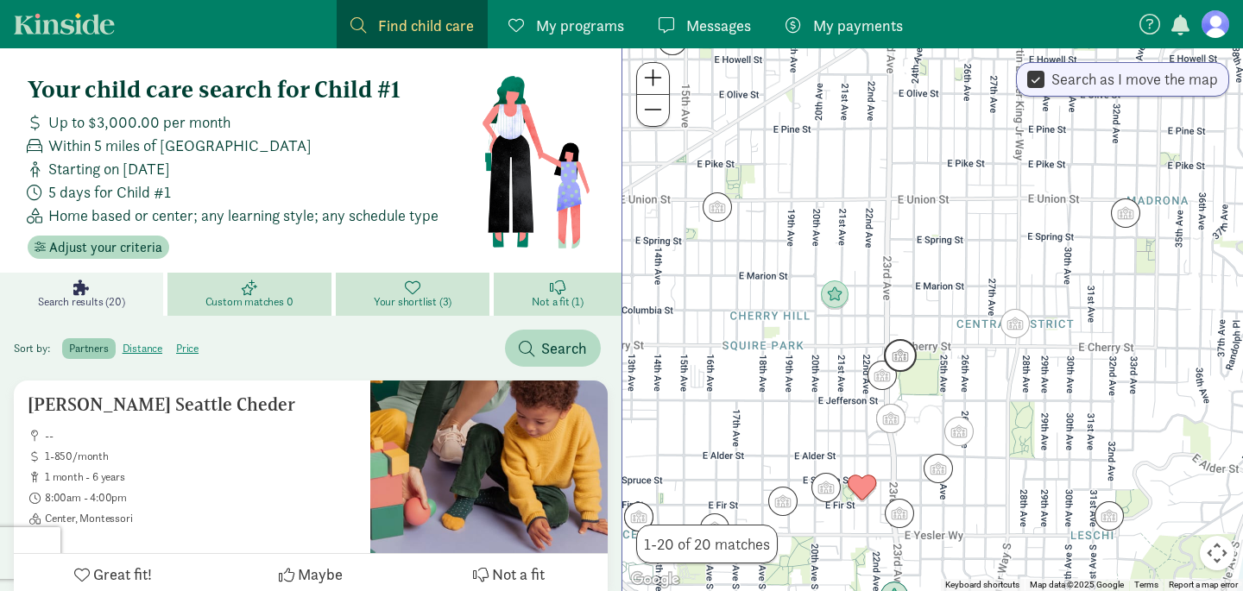
click at [903, 359] on img "Click to see details" at bounding box center [900, 355] width 33 height 33
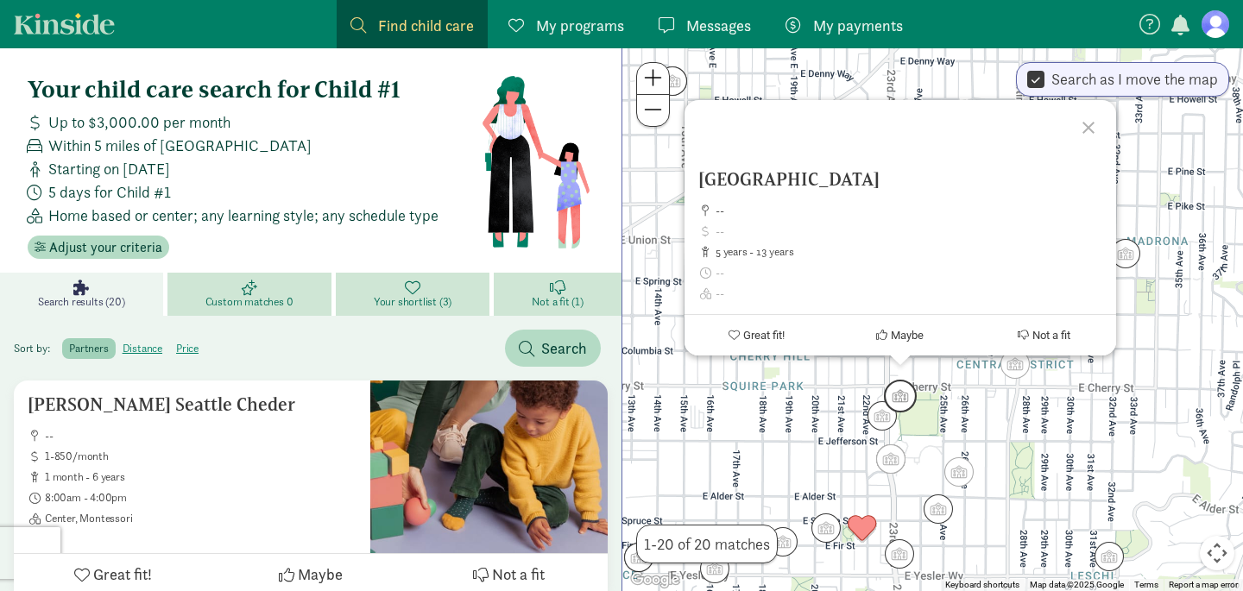
click at [888, 410] on img "Click to see details" at bounding box center [900, 396] width 33 height 33
click at [881, 420] on img "Click to see details" at bounding box center [882, 416] width 33 height 33
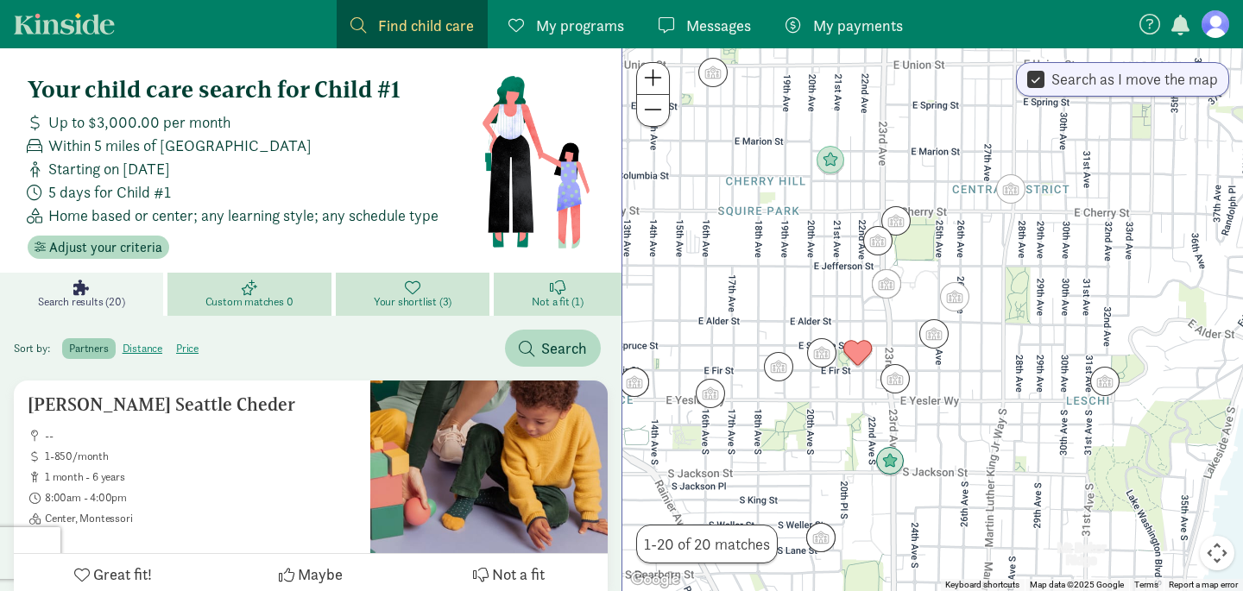
drag, startPoint x: 859, startPoint y: 439, endPoint x: 846, endPoint y: 244, distance: 195.5
click at [846, 244] on div at bounding box center [932, 319] width 621 height 543
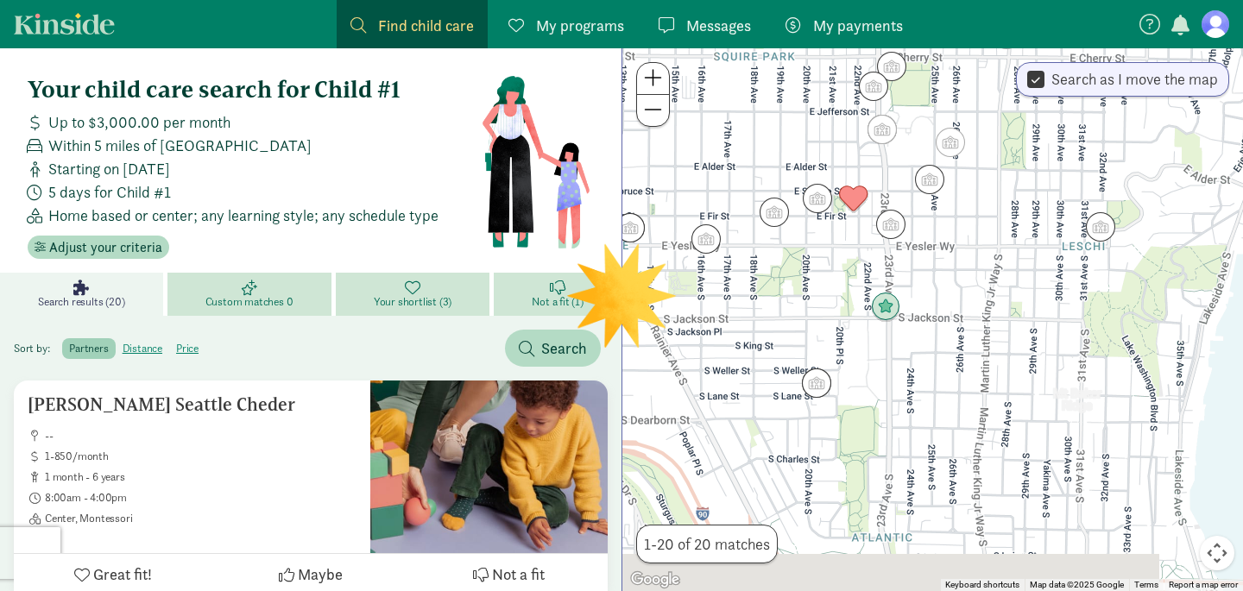
drag, startPoint x: 892, startPoint y: 490, endPoint x: 886, endPoint y: 363, distance: 127.9
click at [886, 363] on div at bounding box center [932, 319] width 621 height 543
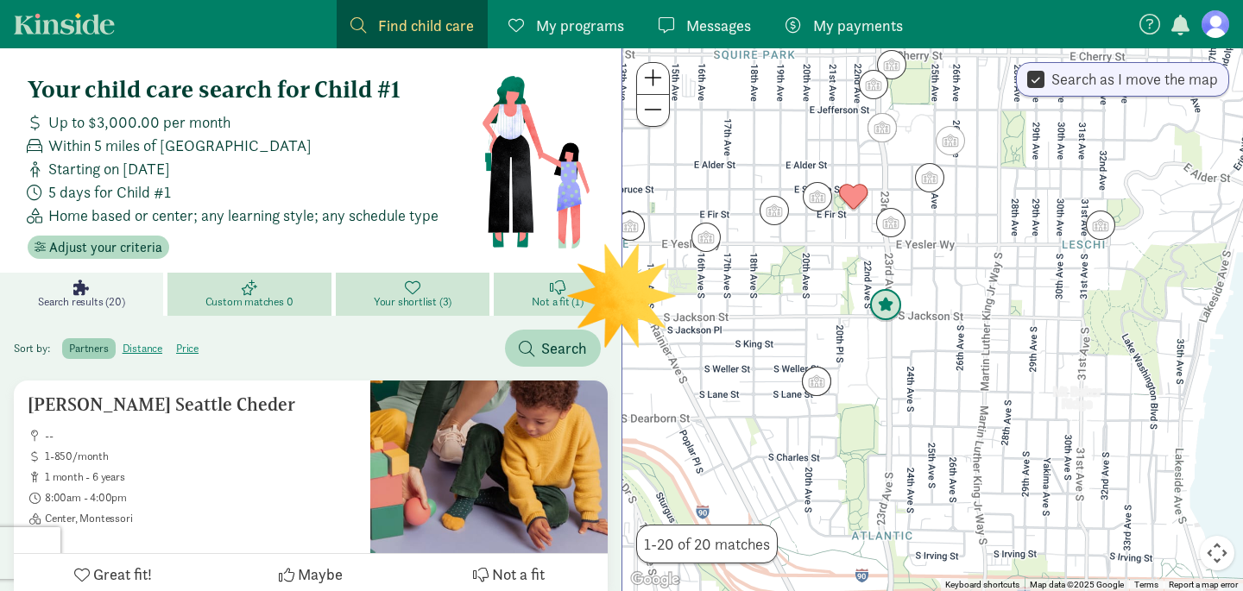
click at [885, 308] on img "Click to see details" at bounding box center [885, 305] width 33 height 33
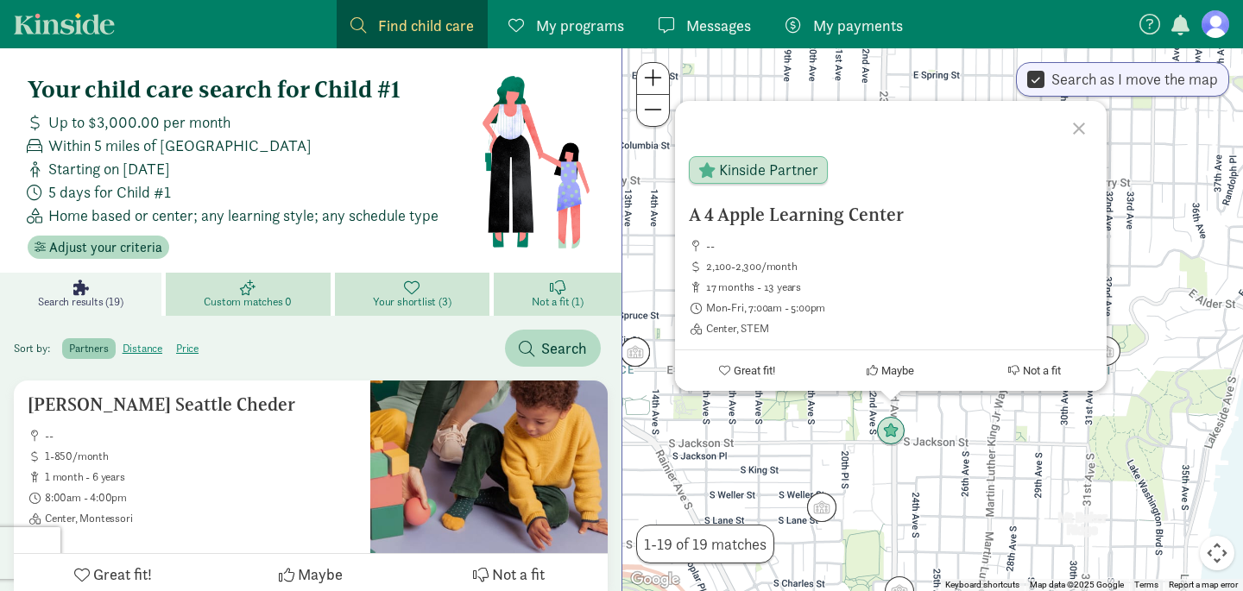
click at [1070, 116] on div at bounding box center [1082, 126] width 50 height 50
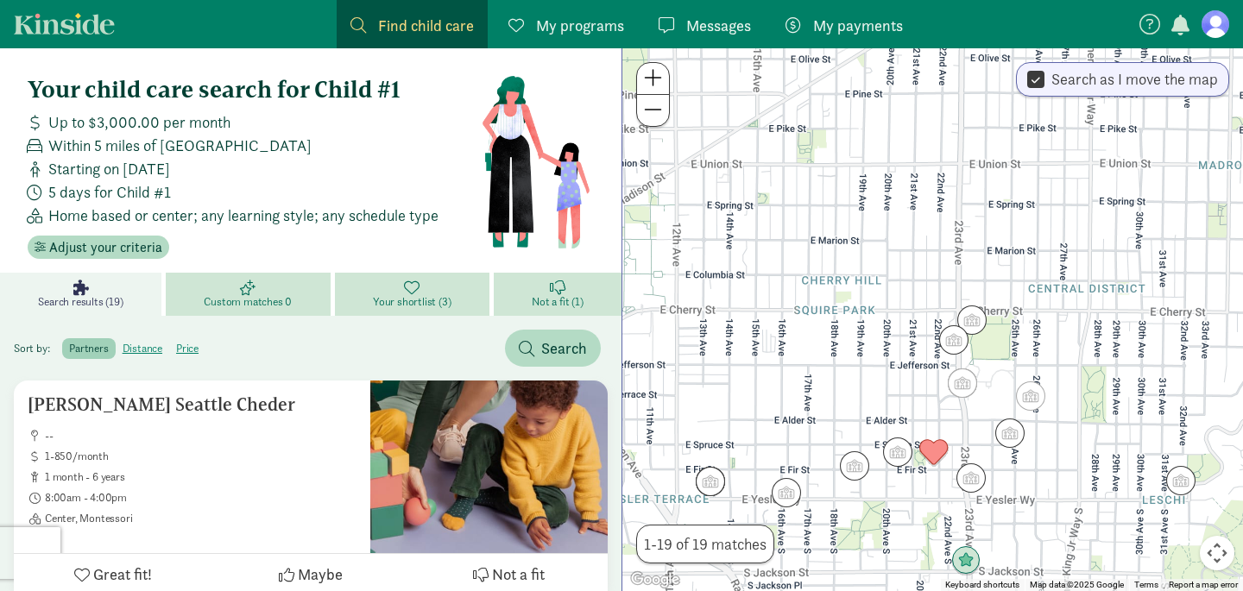
drag, startPoint x: 767, startPoint y: 253, endPoint x: 845, endPoint y: 404, distance: 169.9
click at [847, 406] on div at bounding box center [932, 319] width 621 height 543
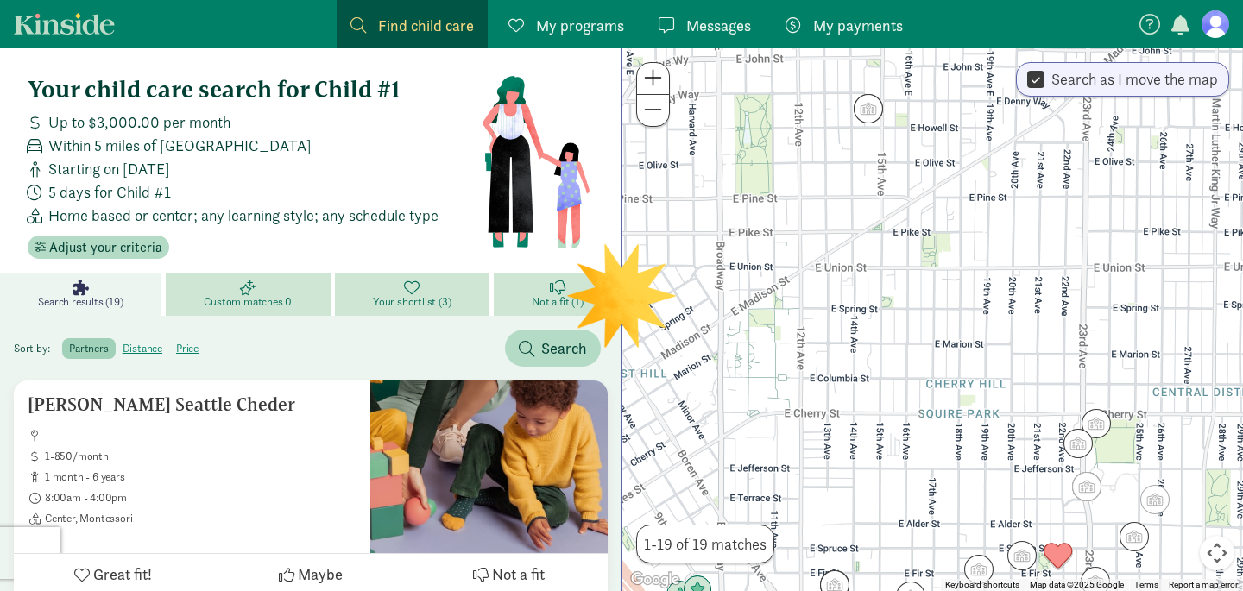
drag, startPoint x: 832, startPoint y: 277, endPoint x: 947, endPoint y: 352, distance: 137.2
click at [948, 352] on div at bounding box center [932, 319] width 621 height 543
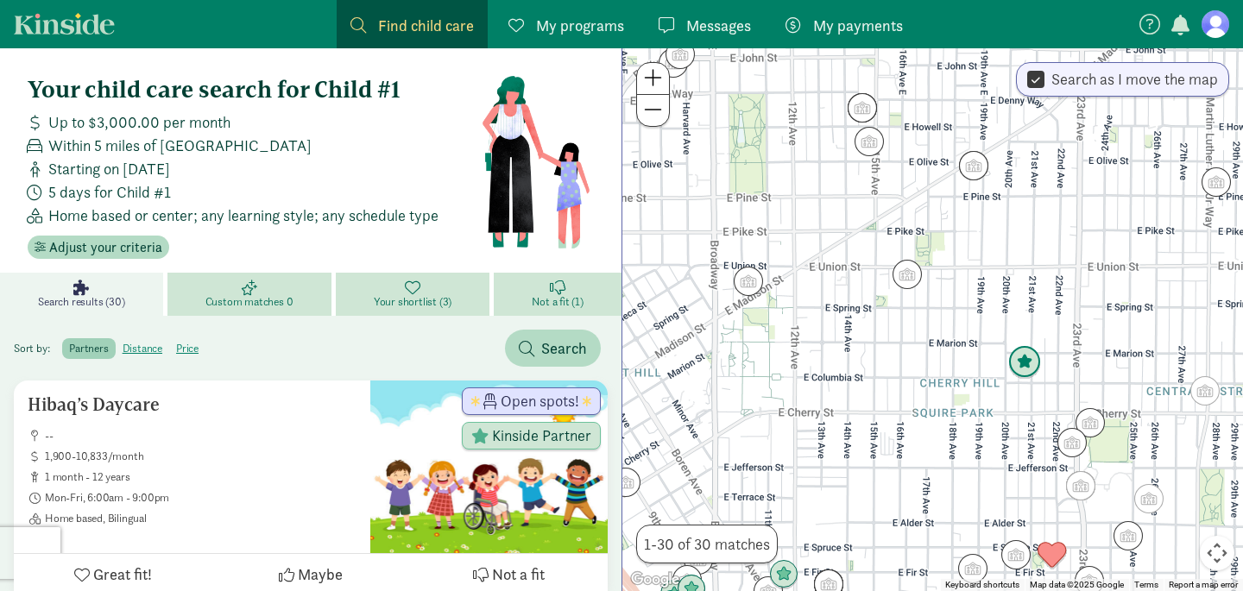
click at [1038, 374] on img "Click to see details" at bounding box center [1024, 362] width 33 height 33
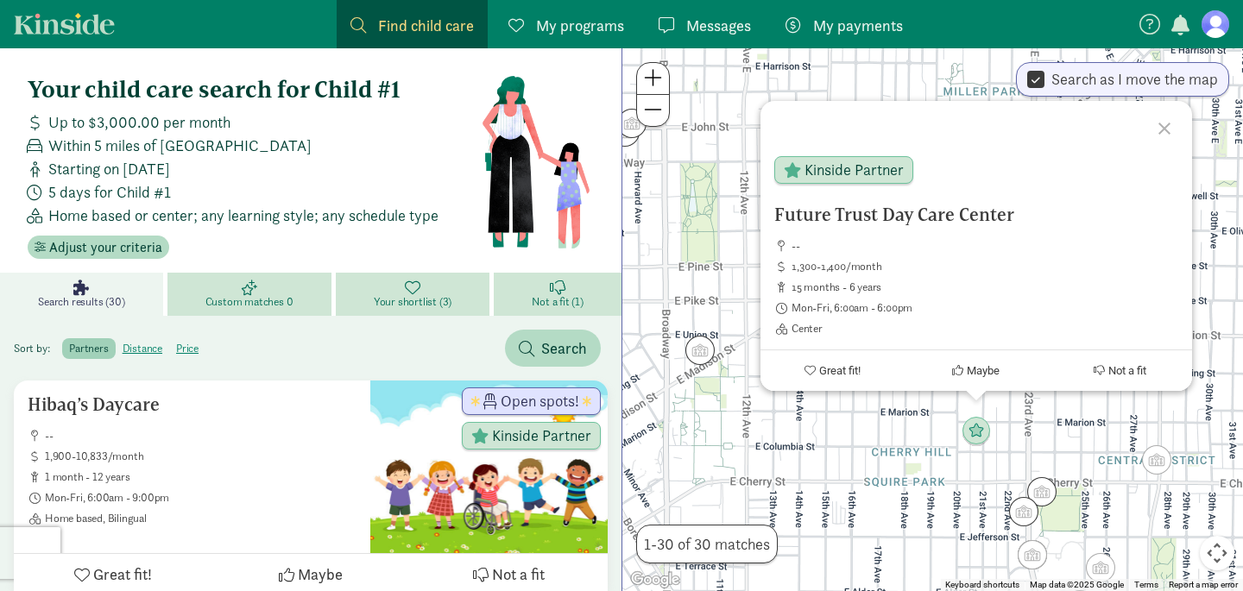
click at [833, 425] on div "Future Trust Day Care Center -- 1,300-1,400/month 15 months - 6 years Mon-Fri, …" at bounding box center [932, 319] width 621 height 543
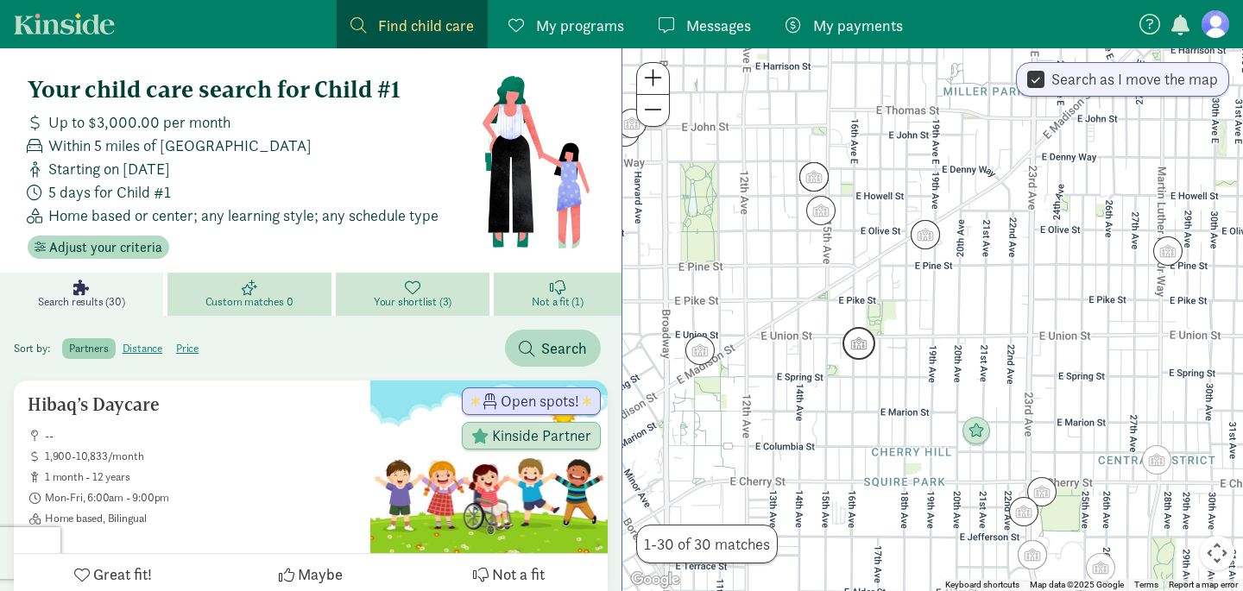
click at [854, 350] on img "Click to see details" at bounding box center [859, 343] width 33 height 33
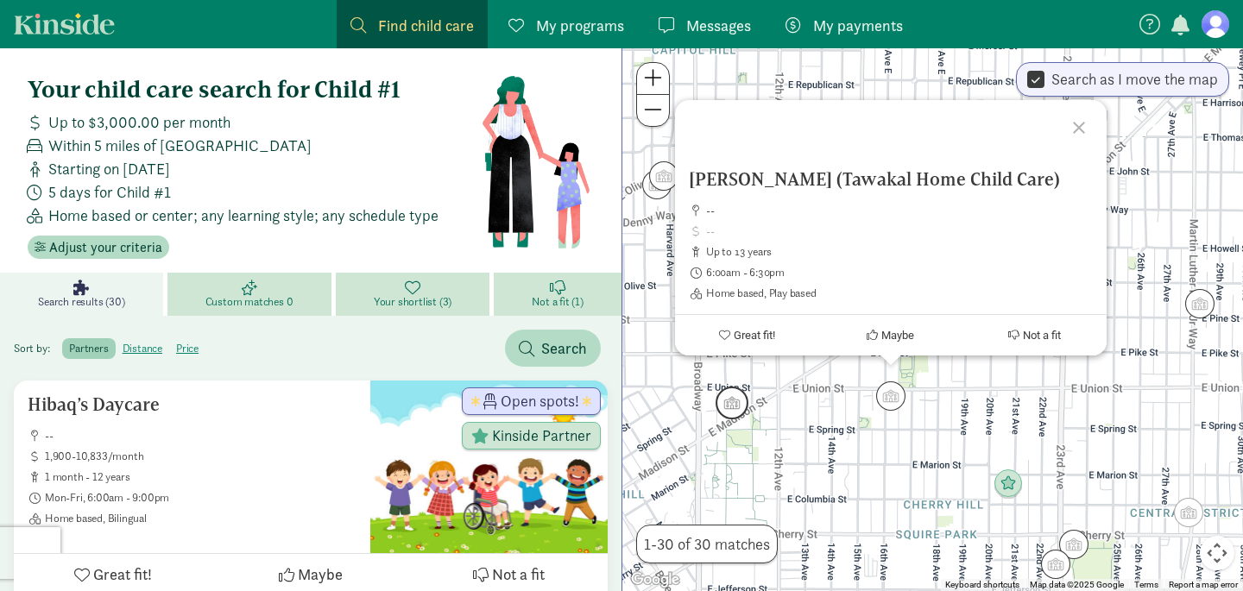
click at [734, 400] on img "Click to see details" at bounding box center [732, 403] width 33 height 33
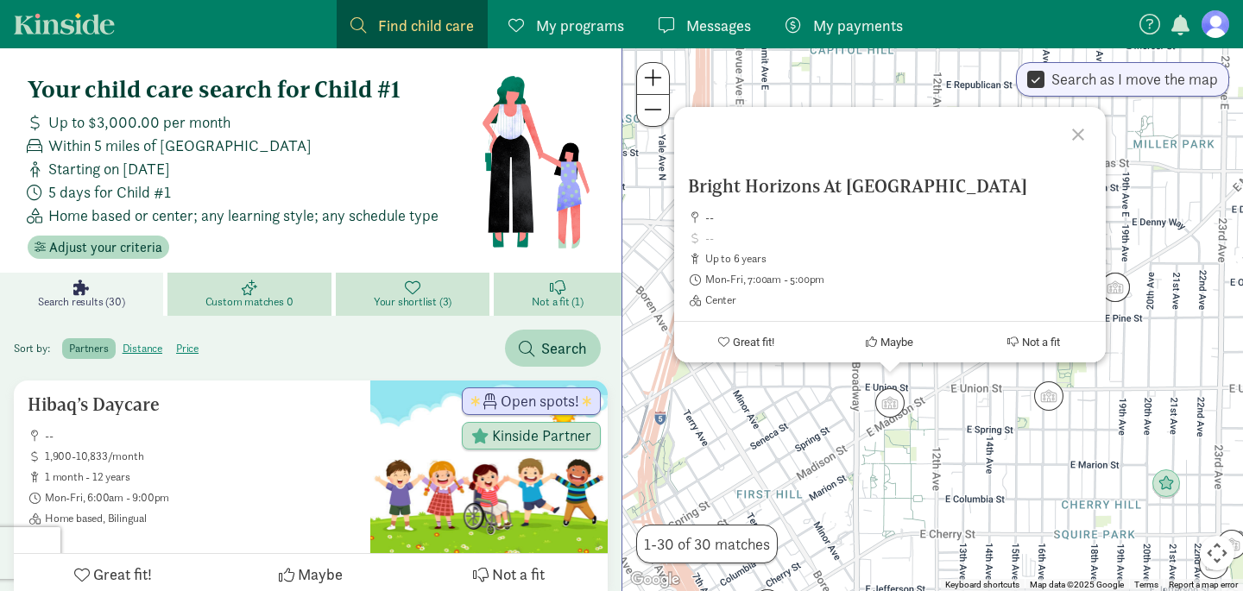
click at [958, 408] on div "To navigate, press the arrow keys. Bright Horizons At Seneca Street -- up to 6 …" at bounding box center [932, 319] width 621 height 543
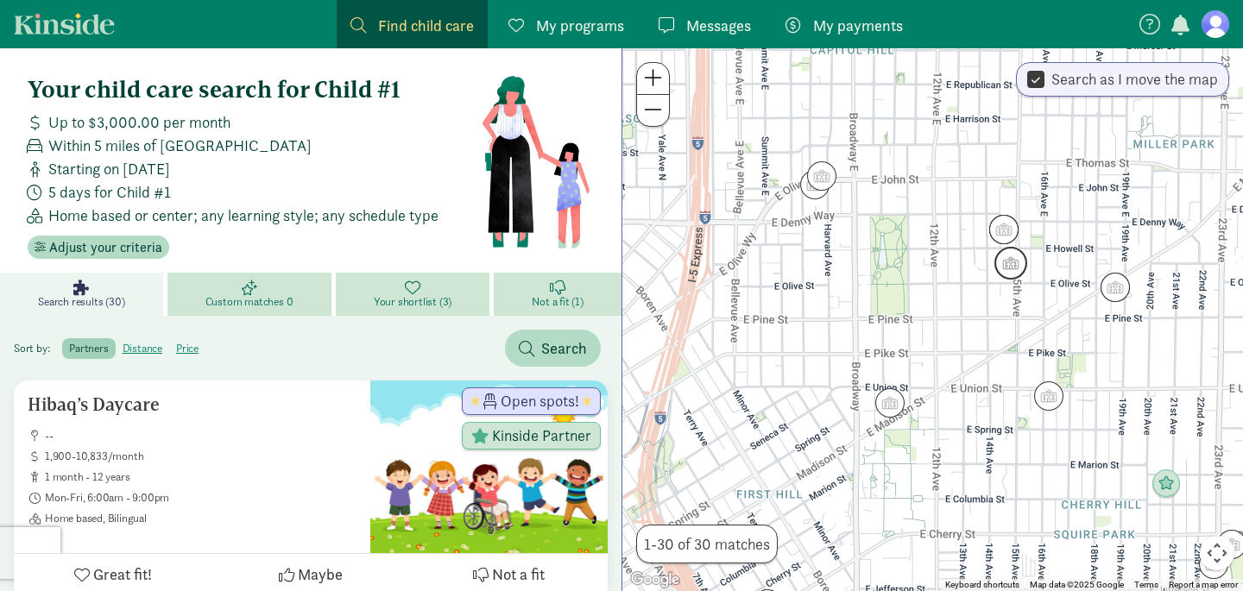
click at [1013, 269] on img "Click to see details" at bounding box center [1010, 263] width 33 height 33
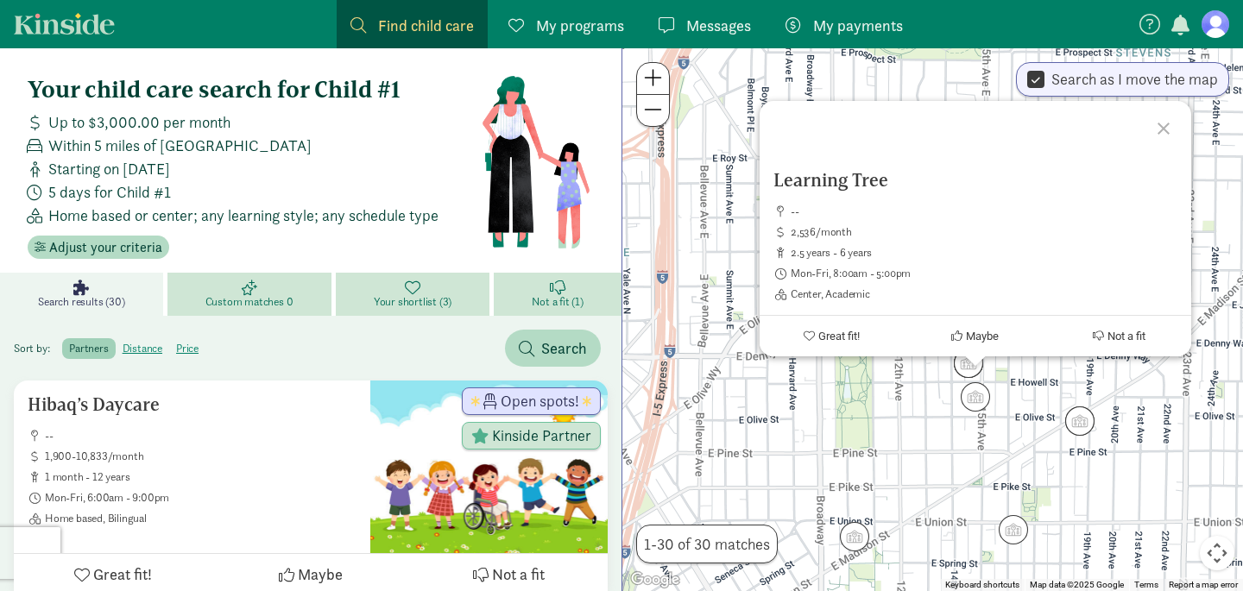
click at [933, 426] on div "Learning Tree -- 2,536/month 2.5 years - 6 years Mon-Fri, 8:00am - 5:00pm Cente…" at bounding box center [932, 319] width 621 height 543
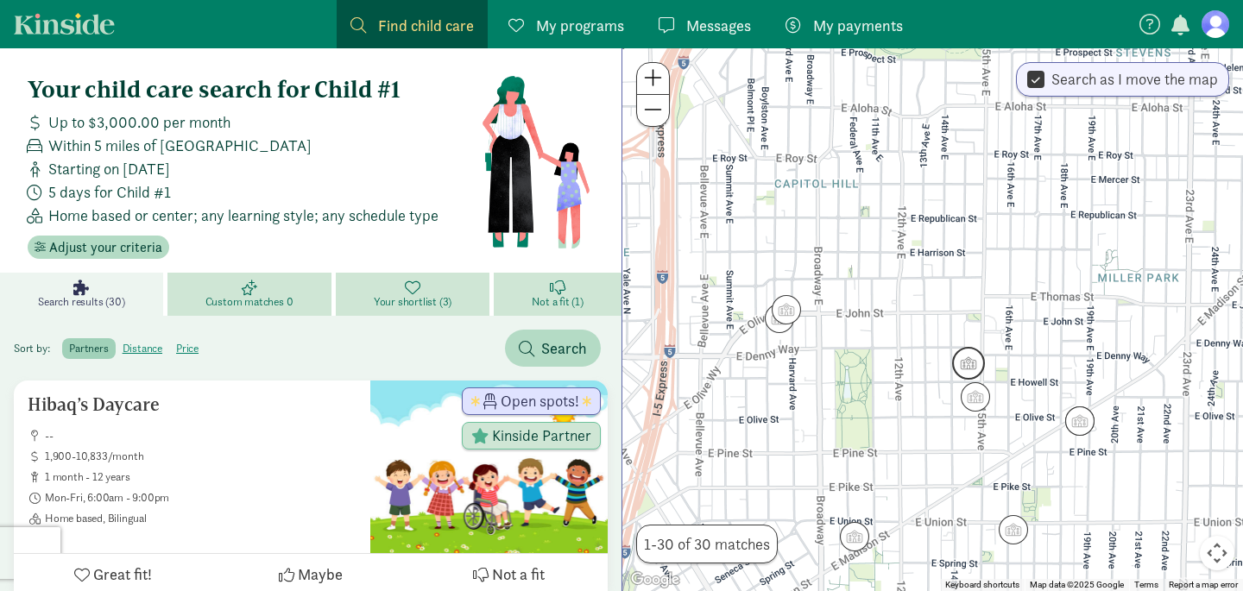
click at [968, 368] on img "Click to see details" at bounding box center [968, 363] width 33 height 33
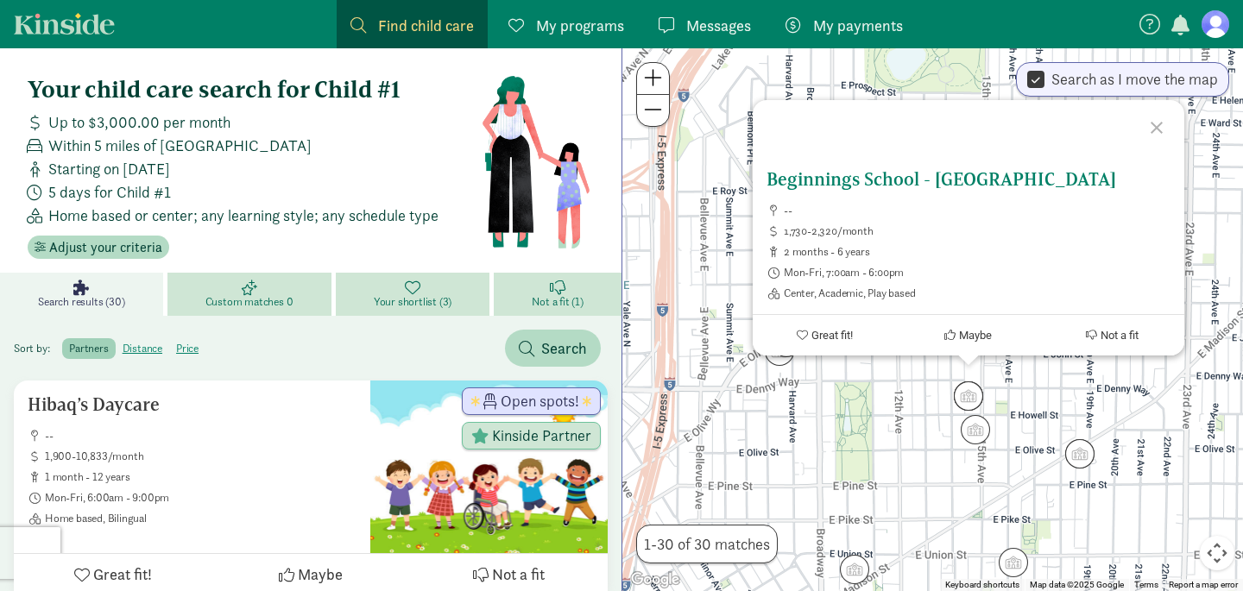
click at [985, 183] on h5 "Beginnings School - [GEOGRAPHIC_DATA]" at bounding box center [969, 179] width 404 height 21
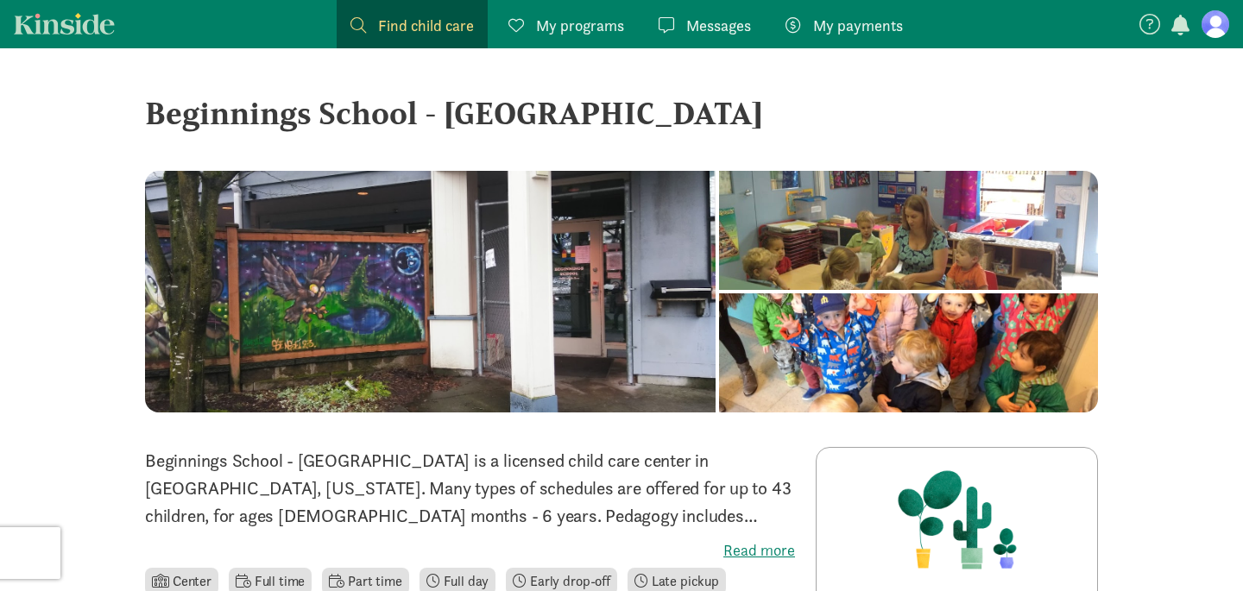
click at [327, 110] on div "Beginnings School - [GEOGRAPHIC_DATA]" at bounding box center [621, 113] width 953 height 47
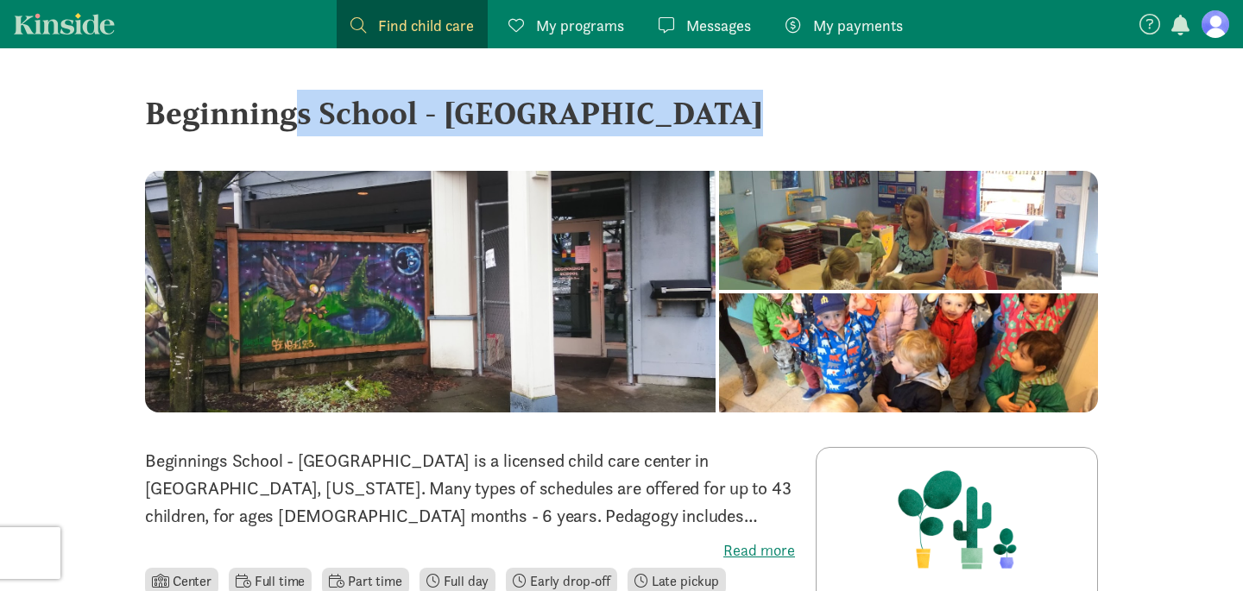
click at [327, 110] on div "Beginnings School - [GEOGRAPHIC_DATA]" at bounding box center [621, 113] width 953 height 47
